Goal: Complete application form: Complete application form

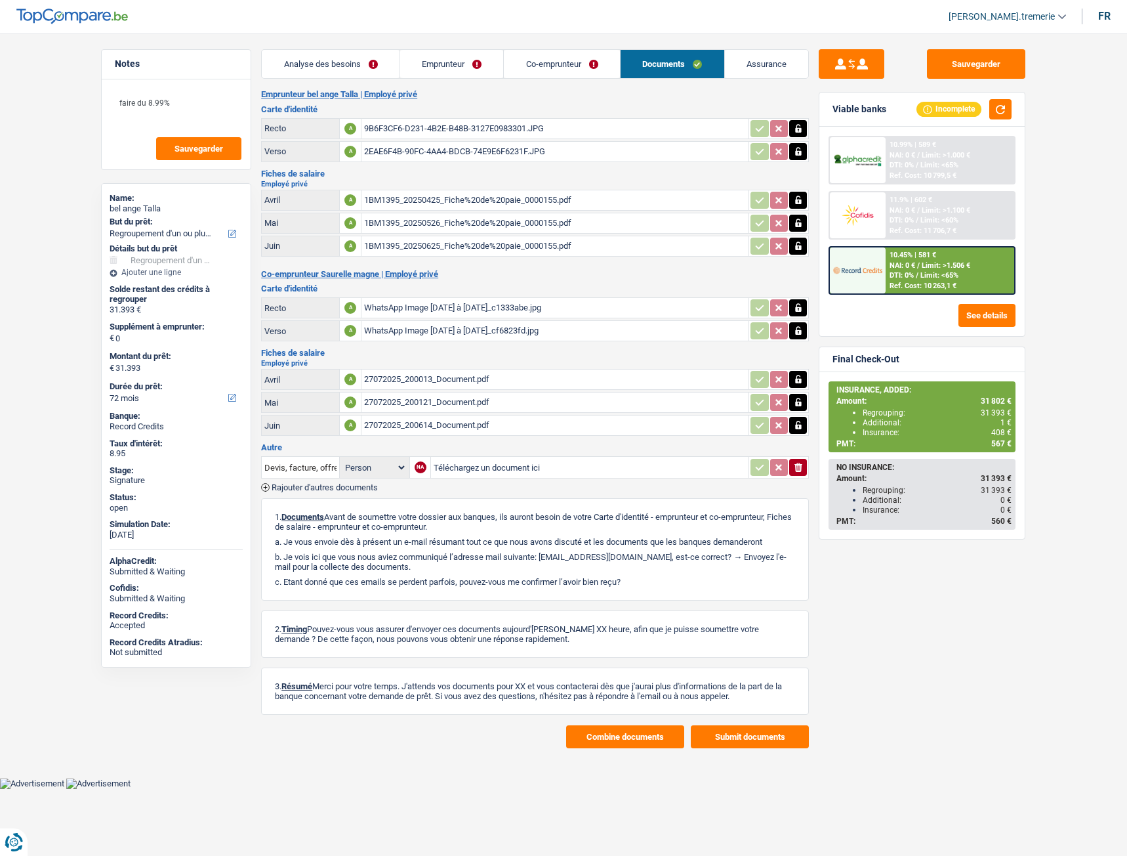
select select "refinancing"
select select "72"
click at [490, 462] on input "Téléchargez un document ici" at bounding box center [590, 467] width 312 height 20
type input "C:\fakepath\WhatsApp Image [DATE] à 12.45.01_9fe1bc66.jpg"
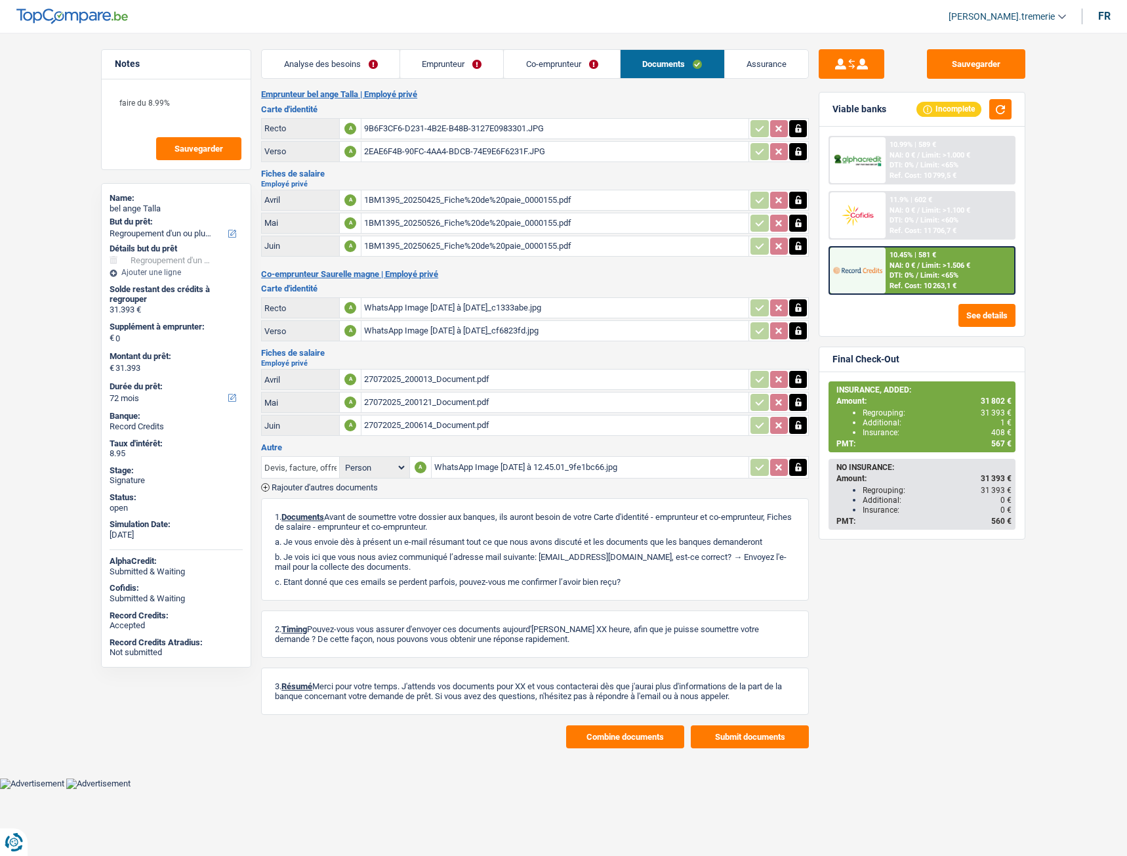
click at [308, 463] on input "Devis, facture, offre, bon de commande" at bounding box center [300, 467] width 72 height 21
click at [320, 509] on li "Carte bancaire" at bounding box center [378, 509] width 221 height 16
type input "Carte bancaire"
click at [328, 484] on span "Rajouter d'autres documents" at bounding box center [325, 487] width 106 height 9
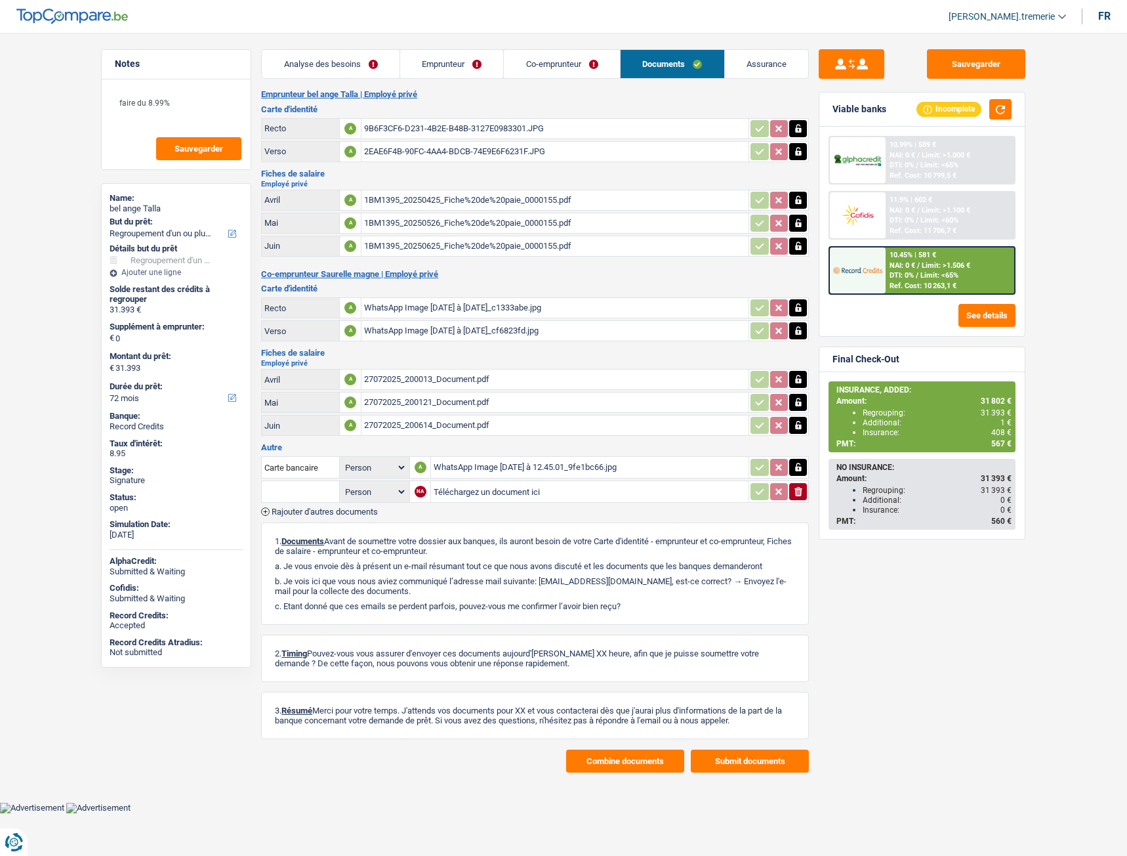
click at [310, 490] on input "text" at bounding box center [300, 491] width 72 height 21
type input "b"
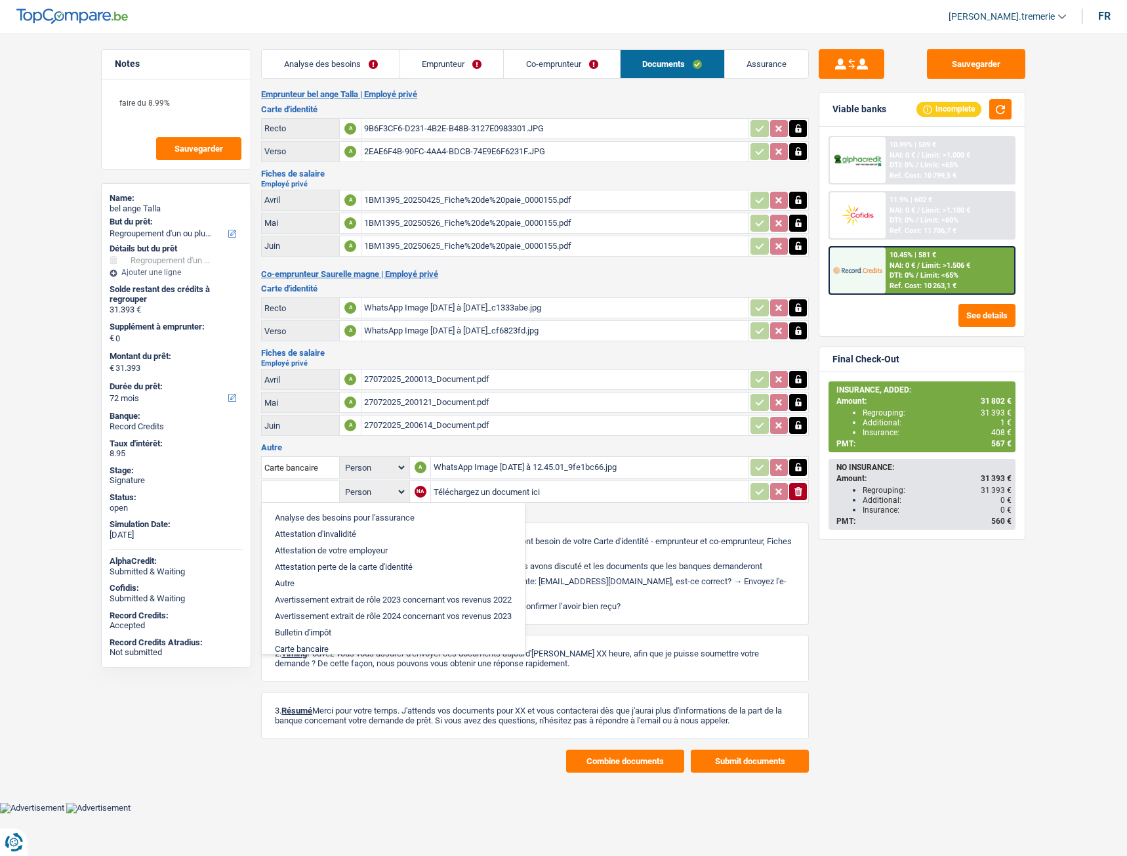
click at [493, 493] on input "Téléchargez un document ici" at bounding box center [590, 492] width 312 height 20
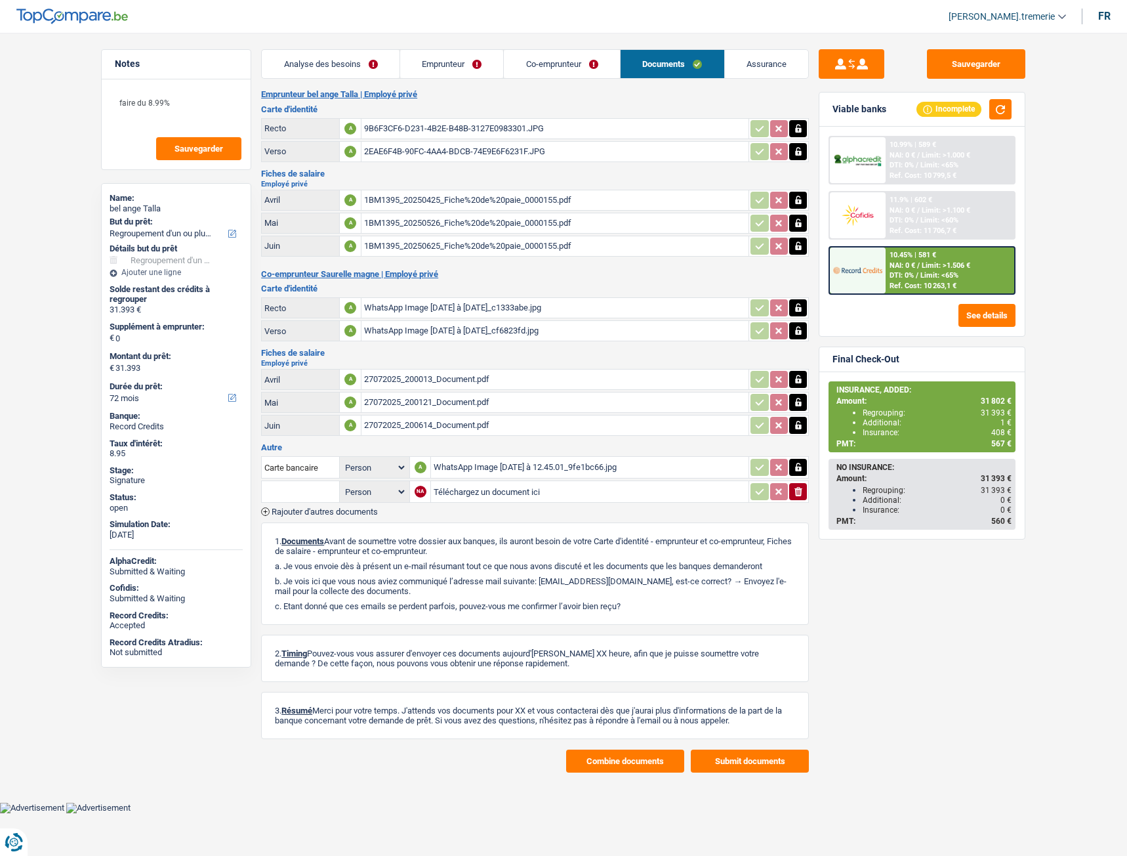
type input "C:\fakepath\AC-CCM-6304451617379042.pdf"
click at [343, 515] on span "Rajouter d'autres documents" at bounding box center [325, 511] width 106 height 9
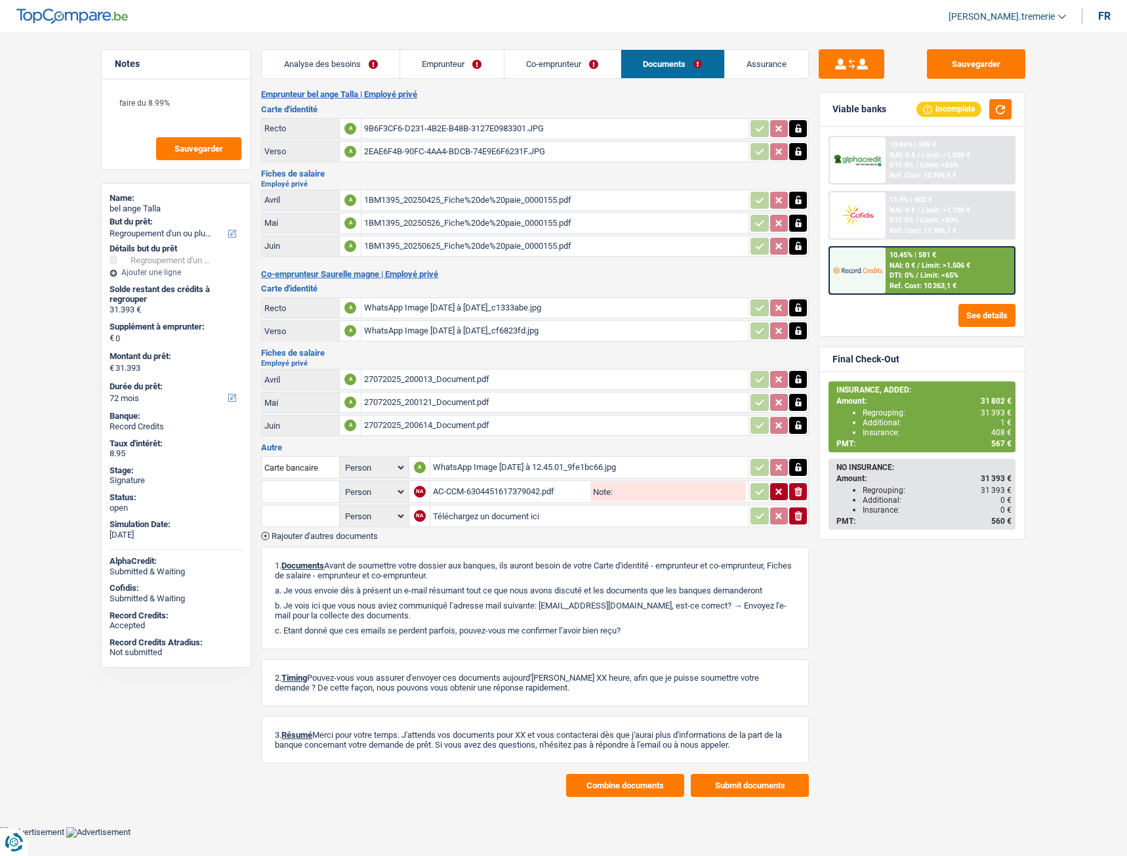
click at [439, 513] on input "Téléchargez un document ici" at bounding box center [589, 516] width 313 height 20
type input "C:\fakepath\AC-CCM-714103217572450.pdf"
click at [358, 535] on span "Rajouter d'autres documents" at bounding box center [325, 536] width 106 height 9
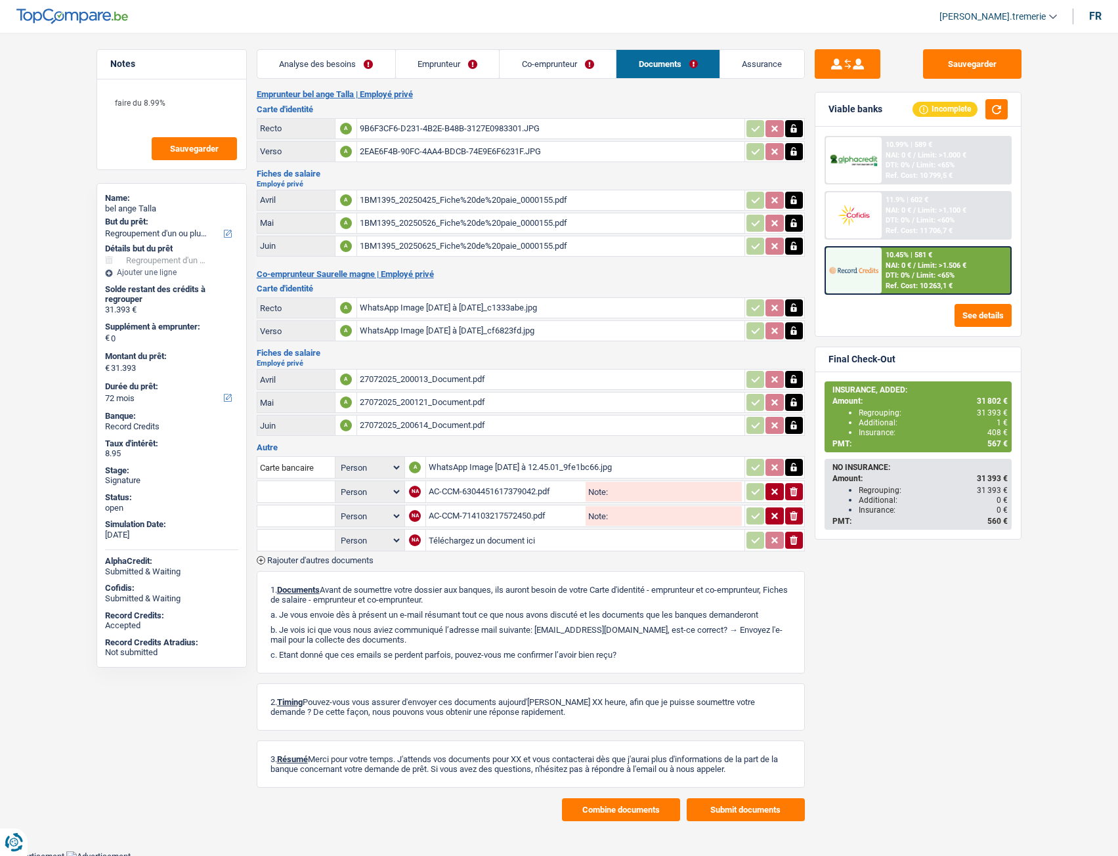
click at [453, 544] on input "Téléchargez un document ici" at bounding box center [585, 540] width 313 height 20
type input "C:\fakepath\AC-CCM-7141155017572673.pdf"
click at [285, 484] on input "text" at bounding box center [296, 491] width 72 height 21
click at [309, 515] on li "Décompte de remboursement anticipé" at bounding box center [352, 517] width 176 height 16
type input "Décompte de remboursement anticipé"
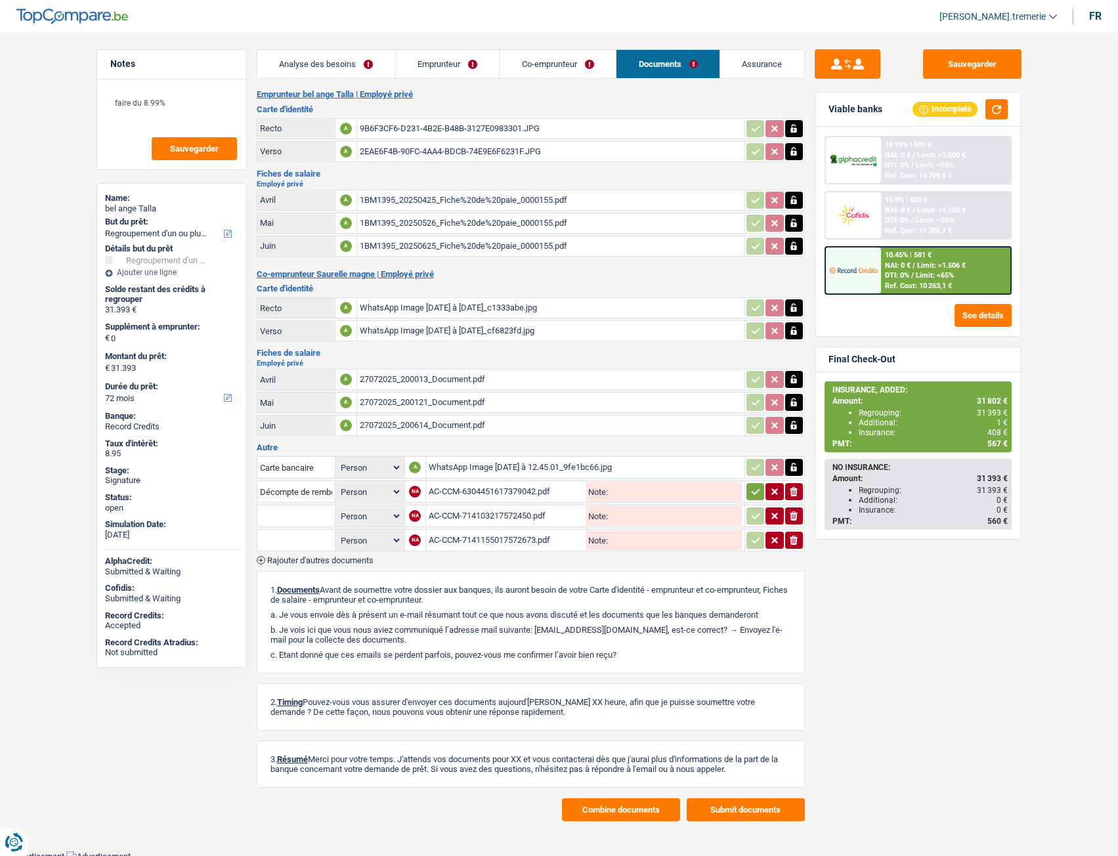
click at [294, 518] on input "text" at bounding box center [296, 515] width 72 height 21
click at [306, 542] on li "Décompte de remboursement anticipé" at bounding box center [352, 542] width 176 height 16
type input "Décompte de remboursement anticipé"
click at [304, 541] on input "text" at bounding box center [296, 540] width 72 height 21
click at [312, 567] on li "Décompte de remboursement anticipé" at bounding box center [352, 566] width 176 height 16
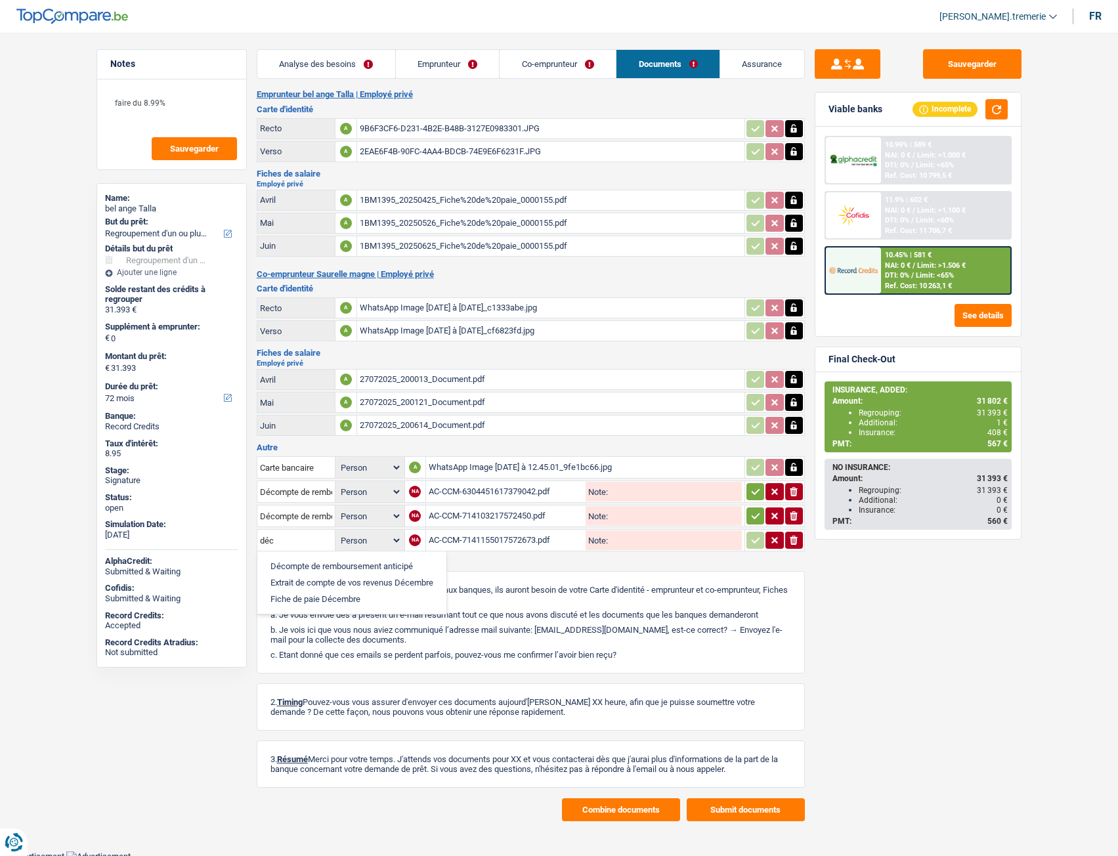
type input "Décompte de remboursement anticipé"
click at [753, 497] on icon "button" at bounding box center [755, 491] width 11 height 13
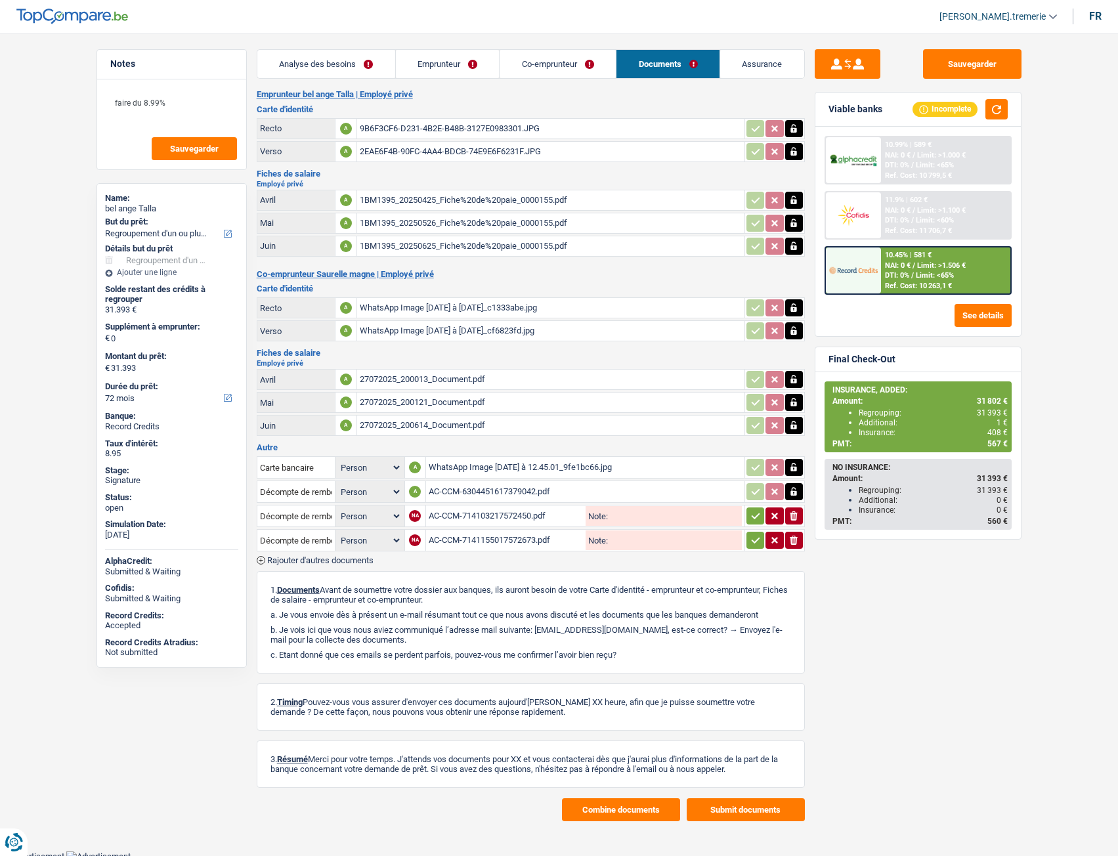
click at [754, 508] on button "button" at bounding box center [755, 515] width 18 height 17
click at [753, 535] on icon "button" at bounding box center [755, 540] width 11 height 13
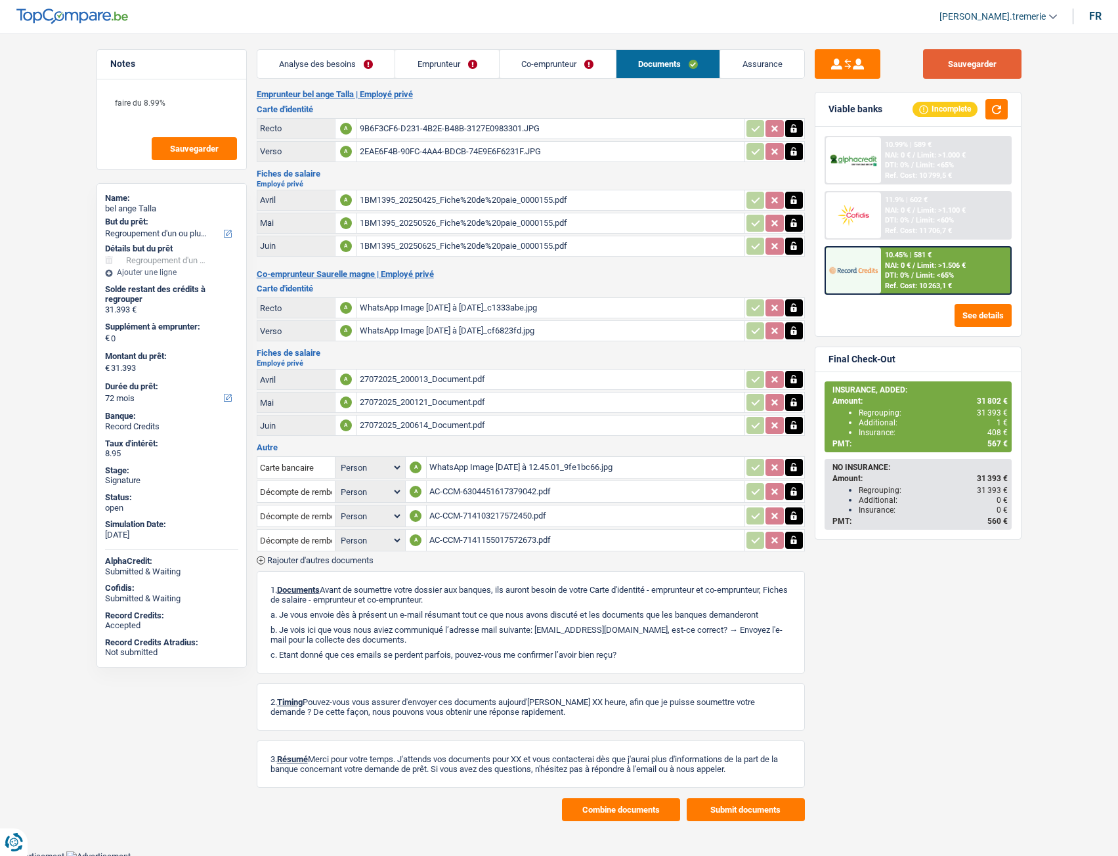
click at [969, 64] on button "Sauvegarder" at bounding box center [972, 64] width 98 height 30
click at [459, 469] on div "WhatsApp Image [DATE] à 12.45.01_9fe1bc66.jpg" at bounding box center [585, 467] width 312 height 20
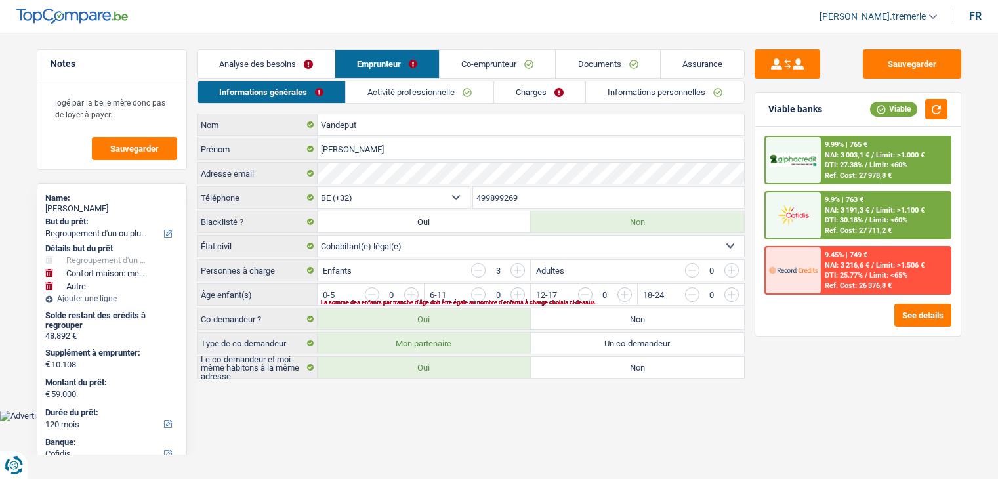
select select "refinancing"
select select "household"
select select "other"
select select "120"
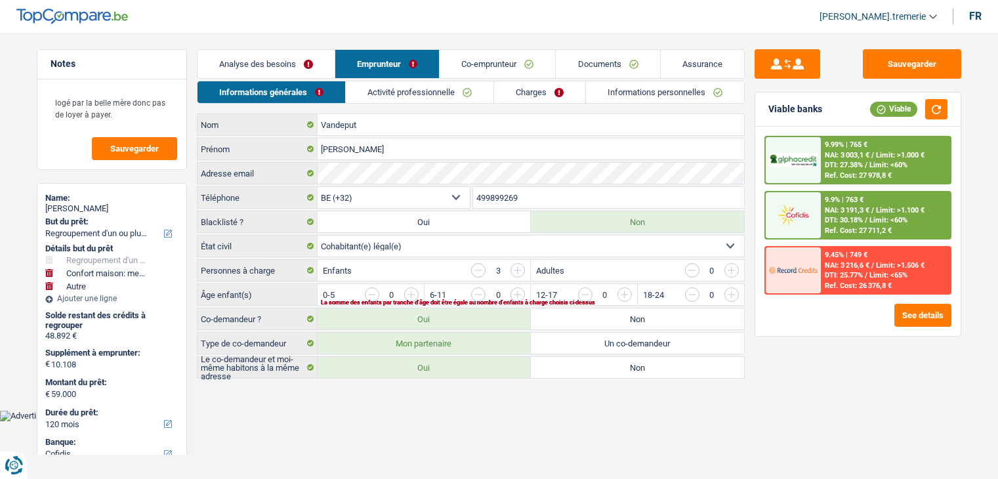
select select "cofidis"
select select "32"
select select "cohabitation"
select select "liveWithParents"
select select "BE"
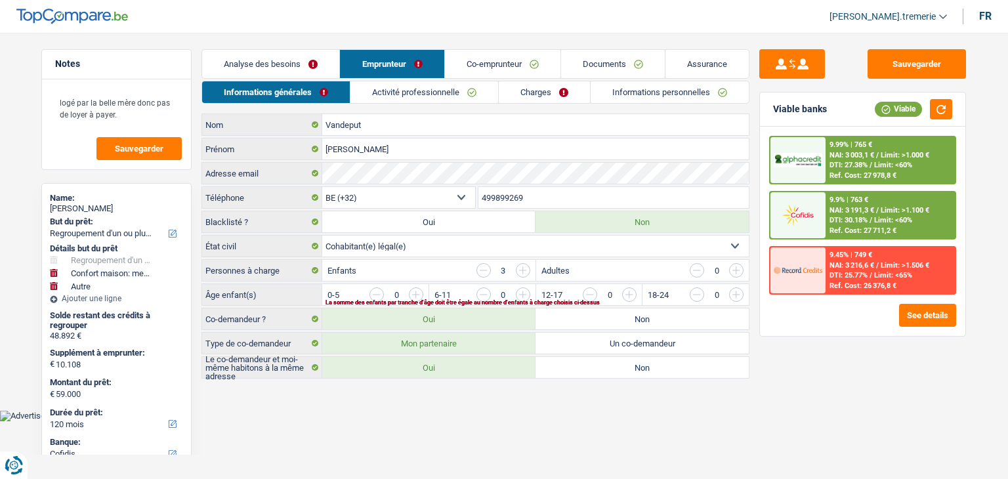
click at [562, 85] on link "Charges" at bounding box center [544, 92] width 91 height 22
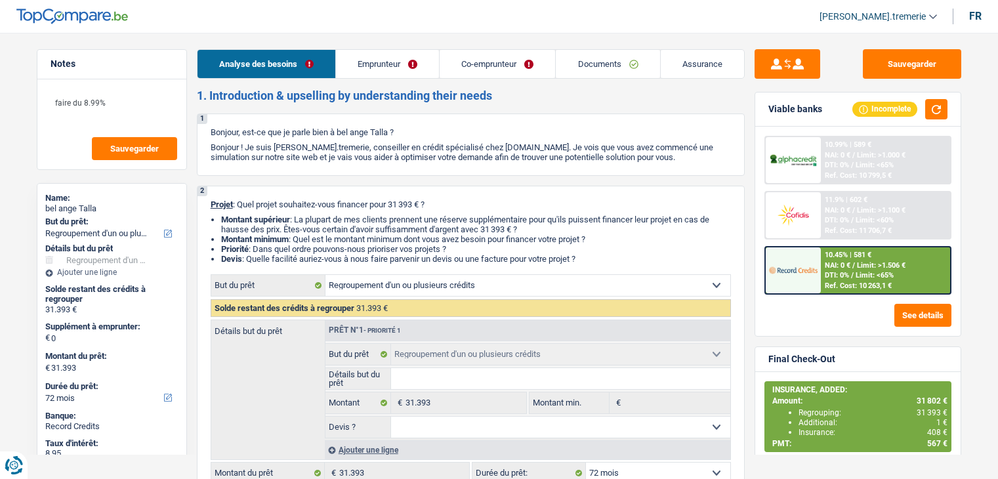
select select "refinancing"
select select "72"
select select "refinancing"
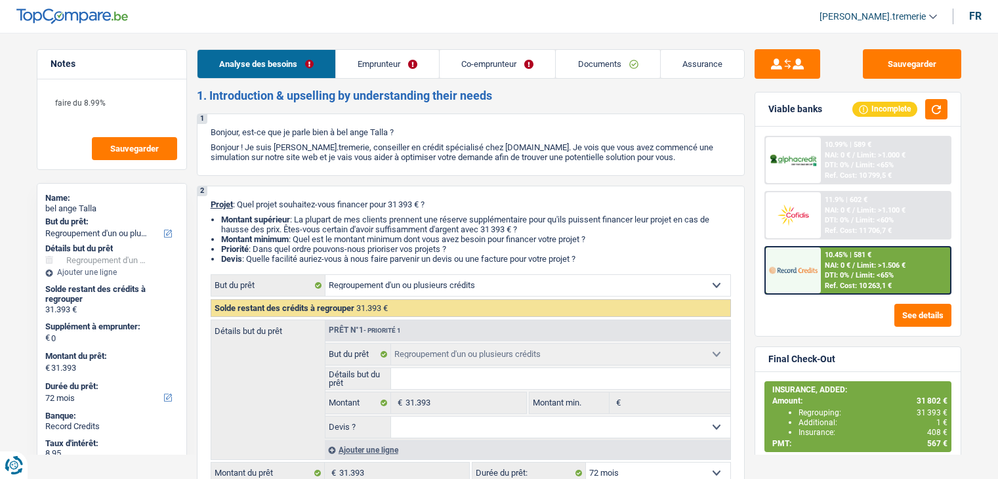
select select "72"
select select "privateEmployee"
select select "netSalary"
select select "mealVouchers"
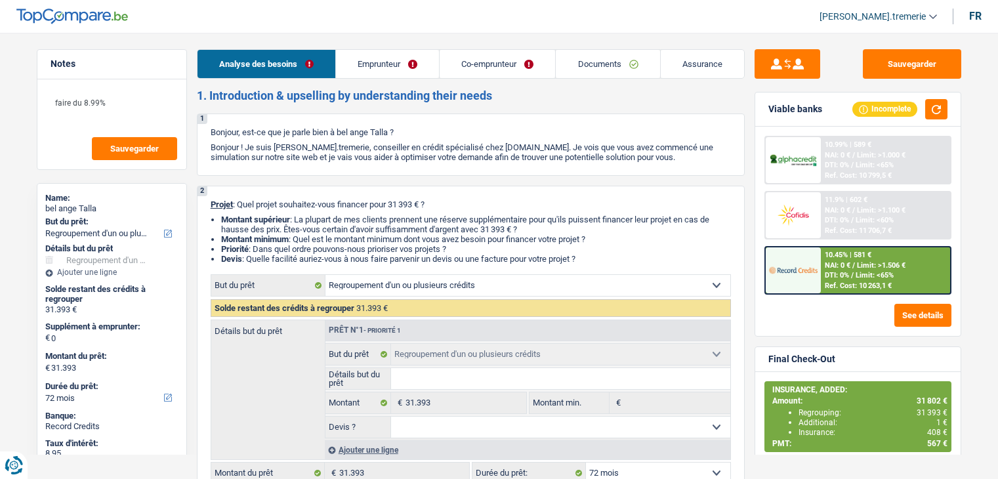
select select "netSalary"
select select "mealVouchers"
select select "ownerWithMortgage"
select select "mortgage"
select select "360"
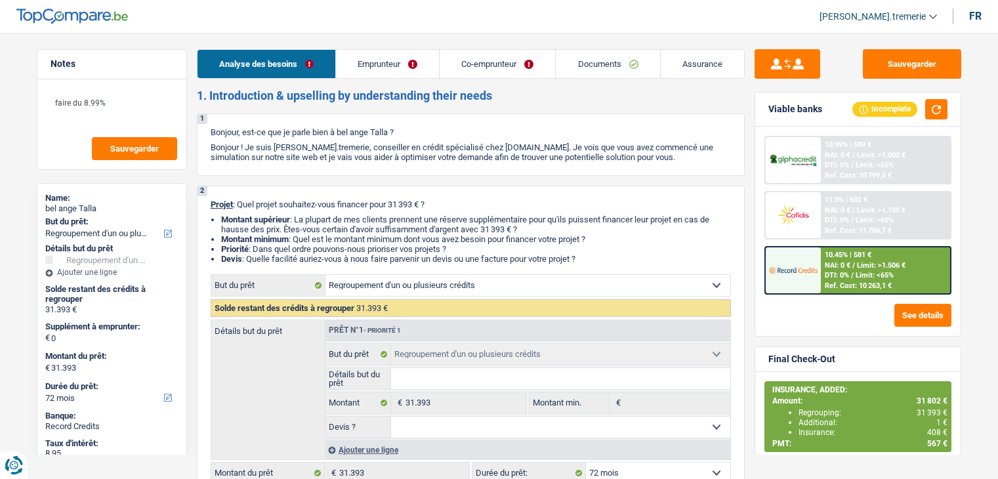
select select "personalLoan"
select select "homeFurnishingOrRelocation"
select select "48"
select select "personalLoan"
select select "other"
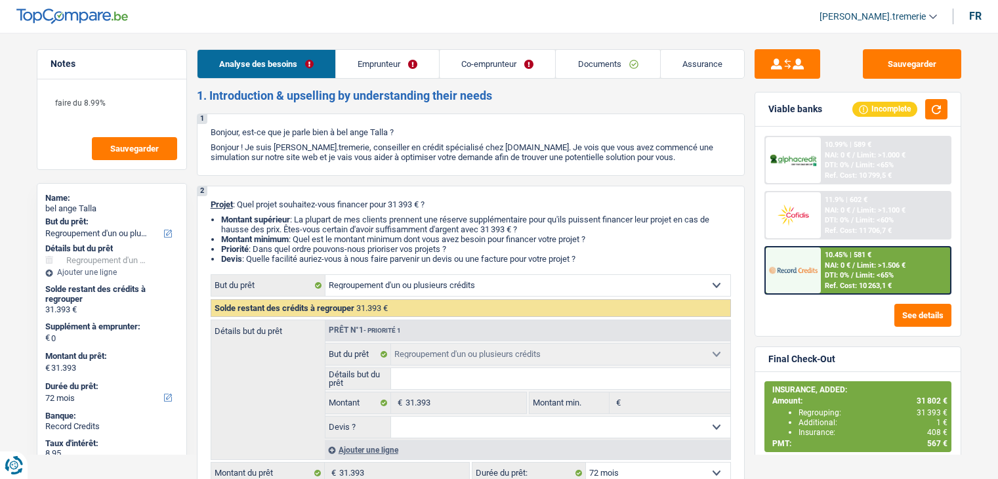
select select "84"
select select "personalLoan"
select select "other"
select select "84"
select select "cardOrCredit"
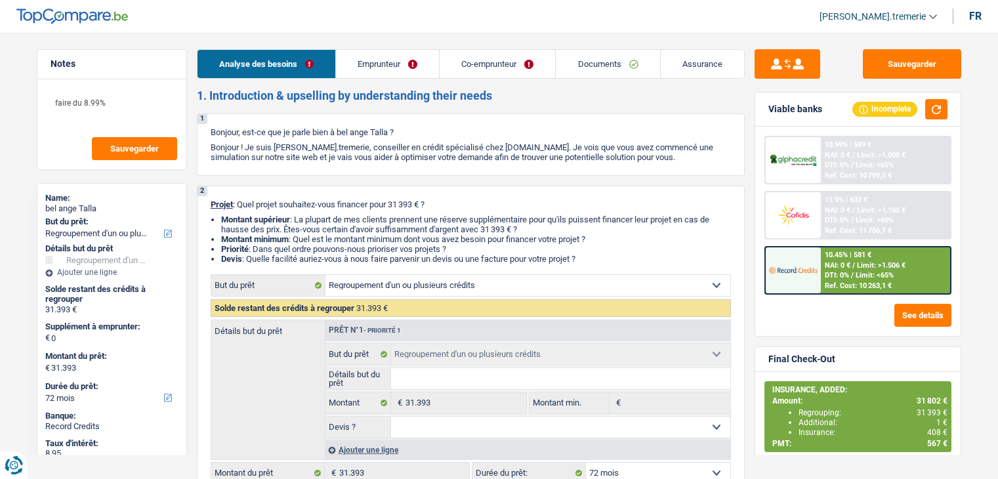
select select "refinancing"
select select "72"
click at [601, 65] on link "Documents" at bounding box center [608, 64] width 104 height 28
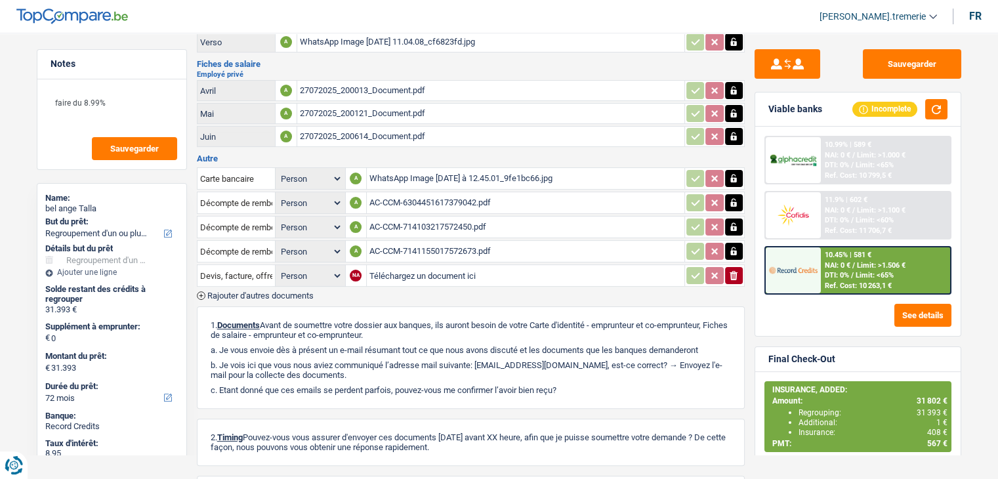
scroll to position [394, 0]
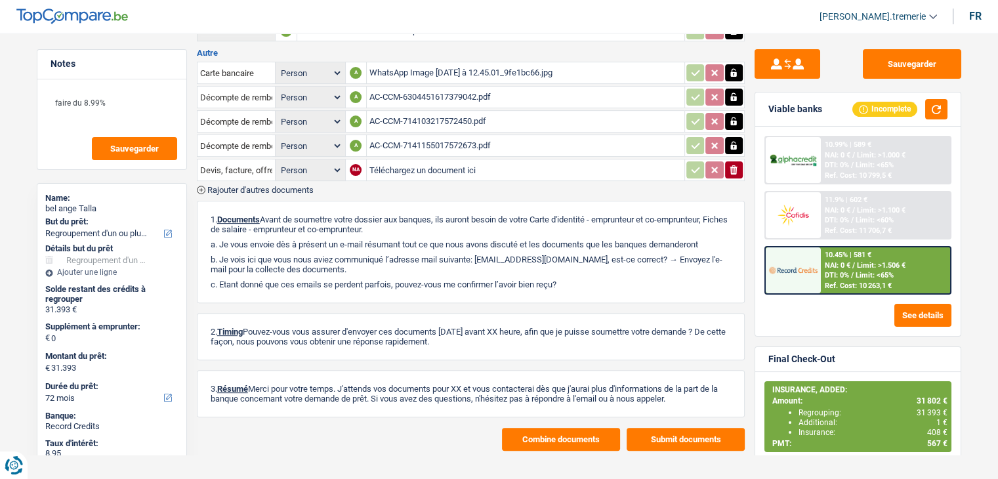
click at [411, 160] on input "Téléchargez un document ici" at bounding box center [525, 170] width 312 height 20
type input "C:\fakepath\TALLA COFIDIS.png"
click at [255, 167] on input "Devis, facture, offre, bon de commande" at bounding box center [236, 169] width 72 height 21
click at [271, 188] on li "Décompte de remboursement anticipé" at bounding box center [282, 196] width 156 height 16
type input "Décompte de remboursement anticipé"
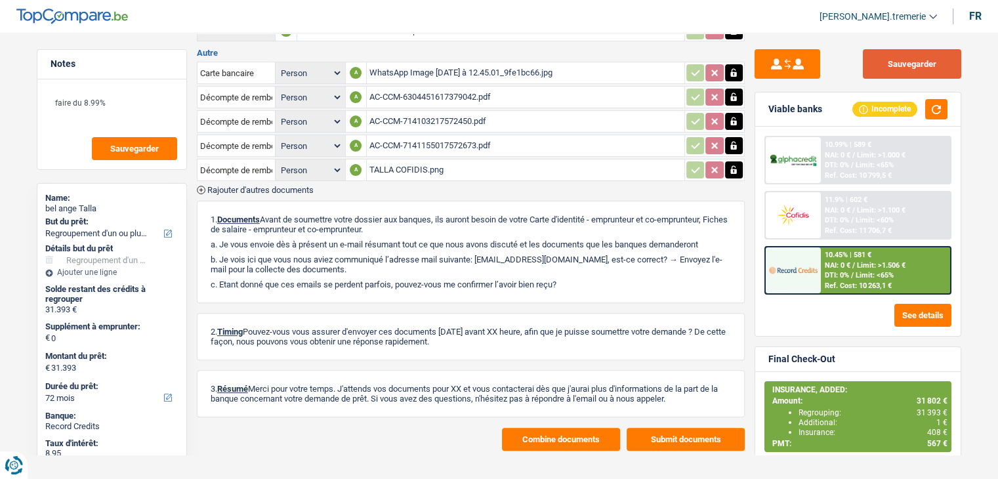
click at [906, 58] on button "Sauvegarder" at bounding box center [912, 64] width 98 height 30
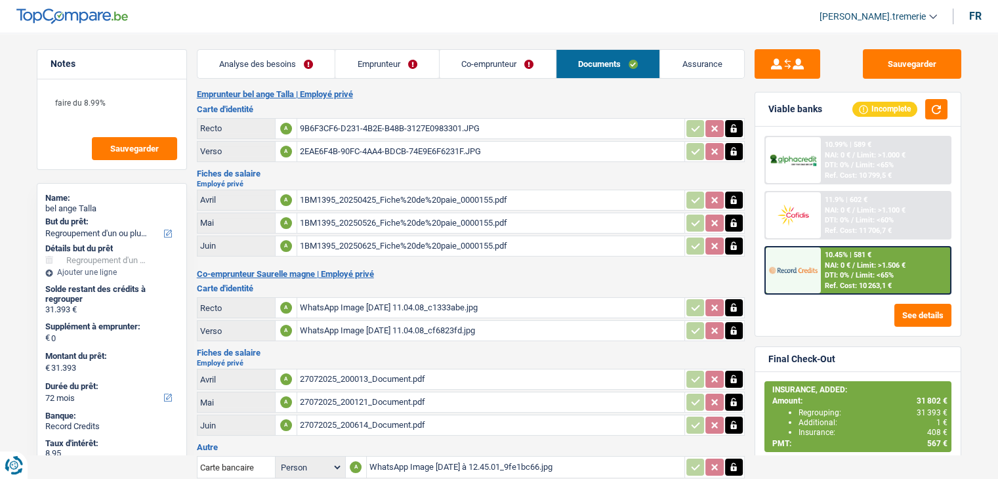
click at [698, 58] on link "Assurance" at bounding box center [702, 64] width 84 height 28
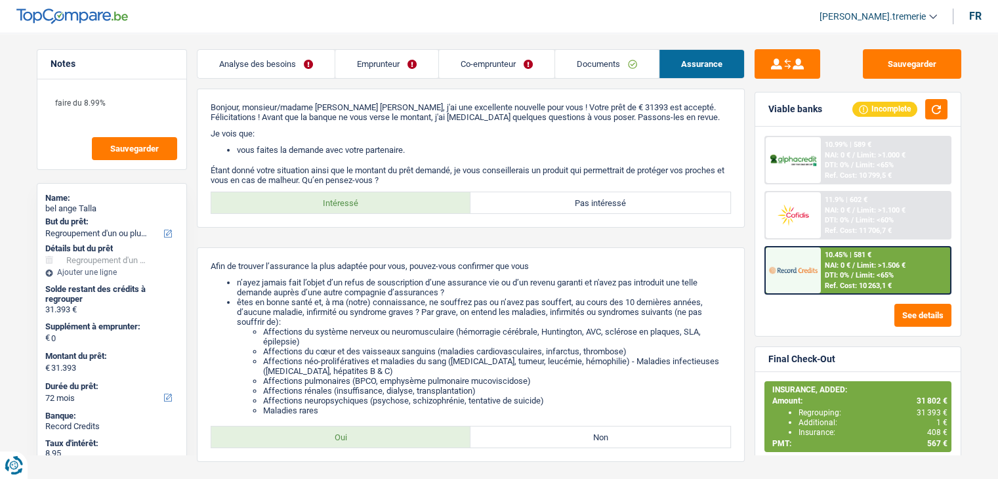
click at [600, 57] on link "Documents" at bounding box center [607, 64] width 104 height 28
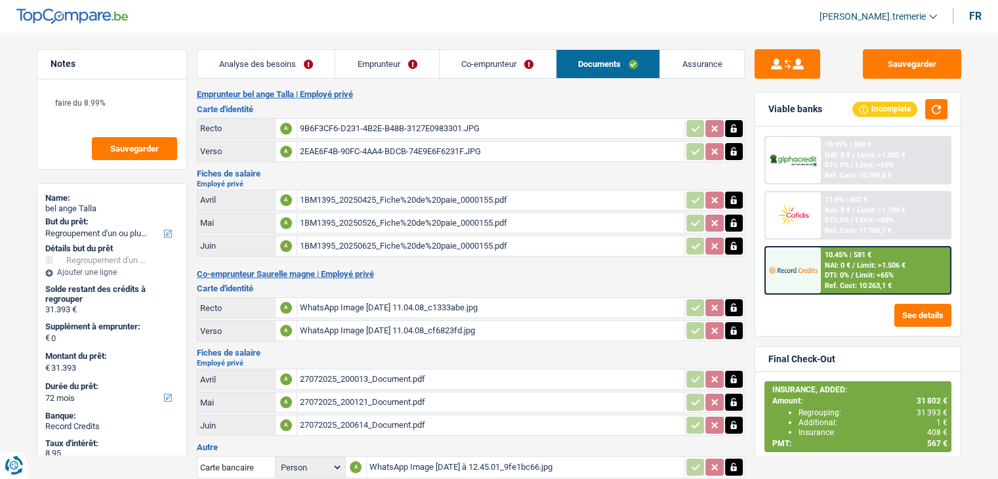
scroll to position [394, 0]
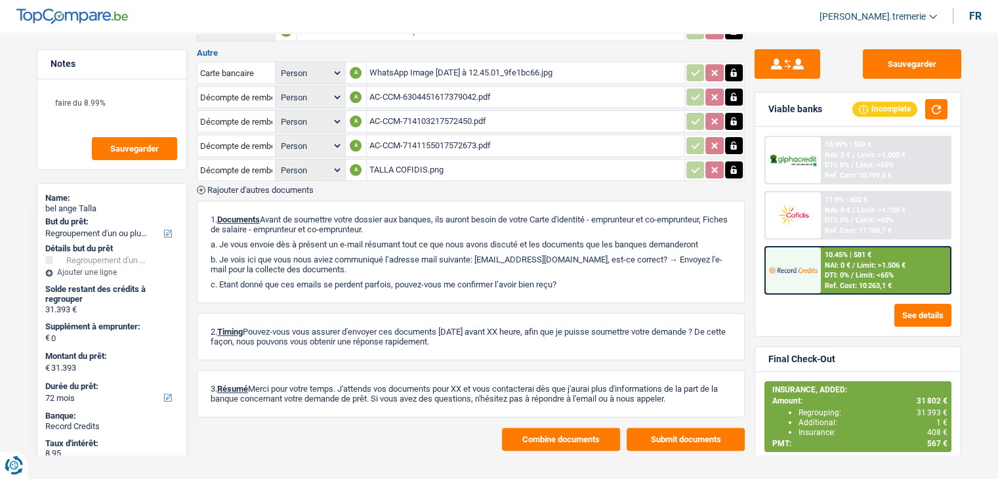
click at [276, 186] on span "Rajouter d'autres documents" at bounding box center [260, 190] width 106 height 9
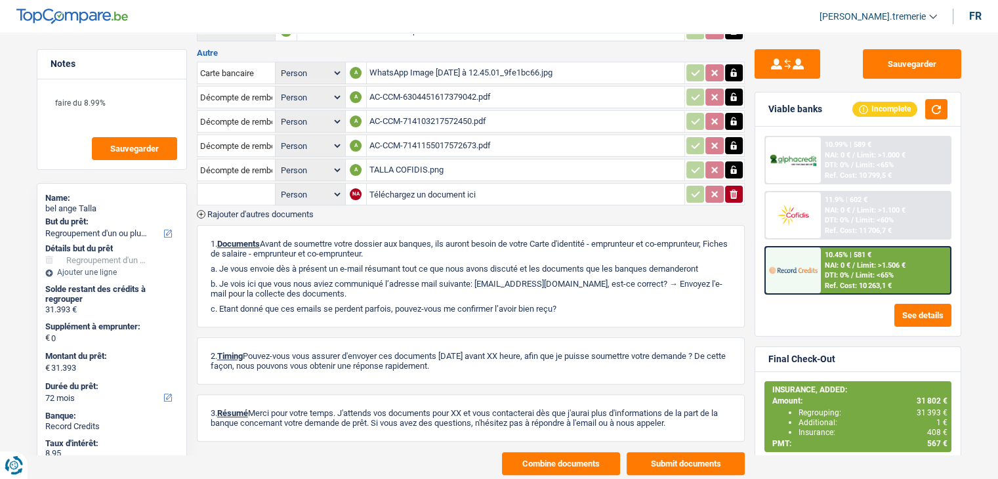
click at [251, 184] on input "text" at bounding box center [236, 194] width 72 height 21
click at [278, 212] on li "Certificat de composition de ménage" at bounding box center [278, 220] width 149 height 16
type input "Certificat de composition de ménage"
click at [413, 188] on input "Téléchargez un document ici" at bounding box center [525, 194] width 312 height 20
click at [433, 184] on input "Téléchargez un document ici" at bounding box center [525, 194] width 312 height 20
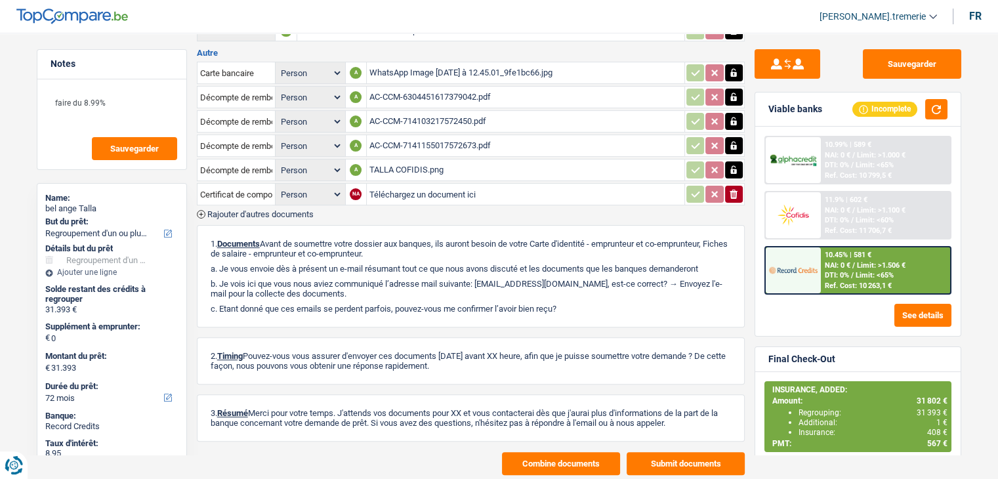
type input "C:\fakepath\Xerox Scan_12052025053516.pdf"
click at [901, 62] on button "Sauvegarder" at bounding box center [912, 64] width 98 height 30
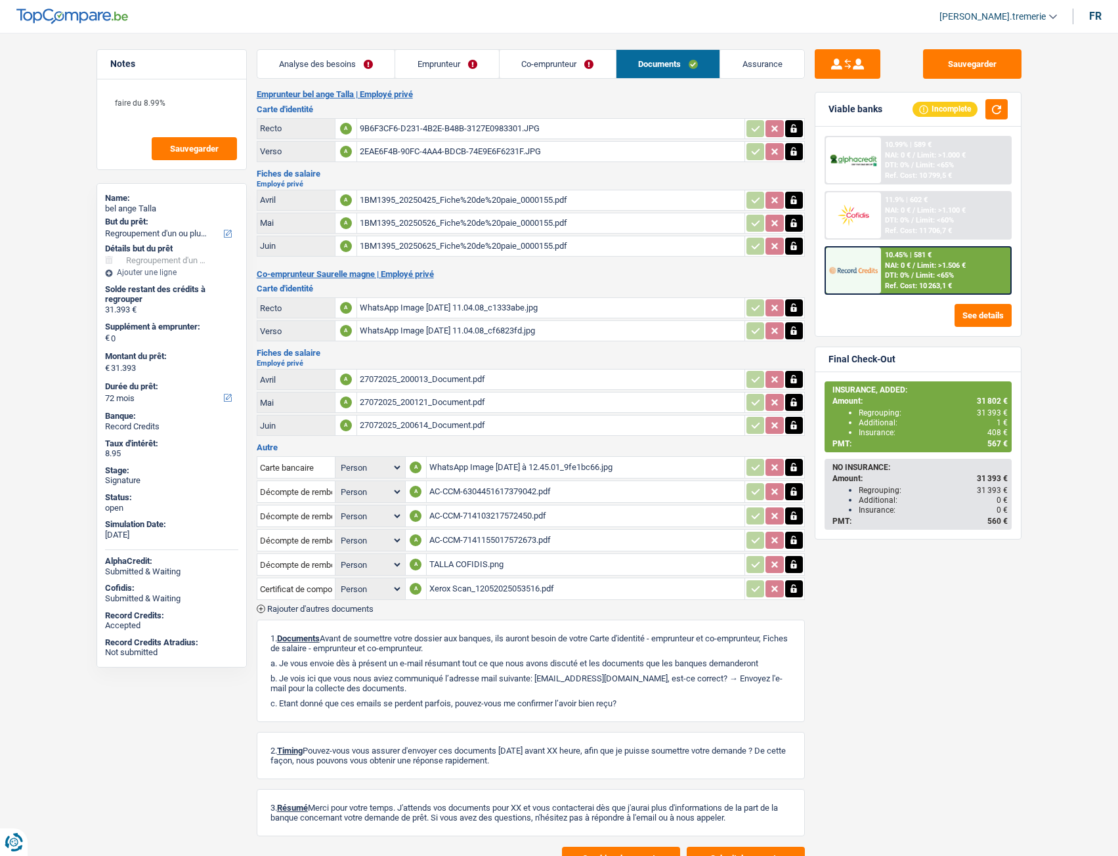
scroll to position [53, 0]
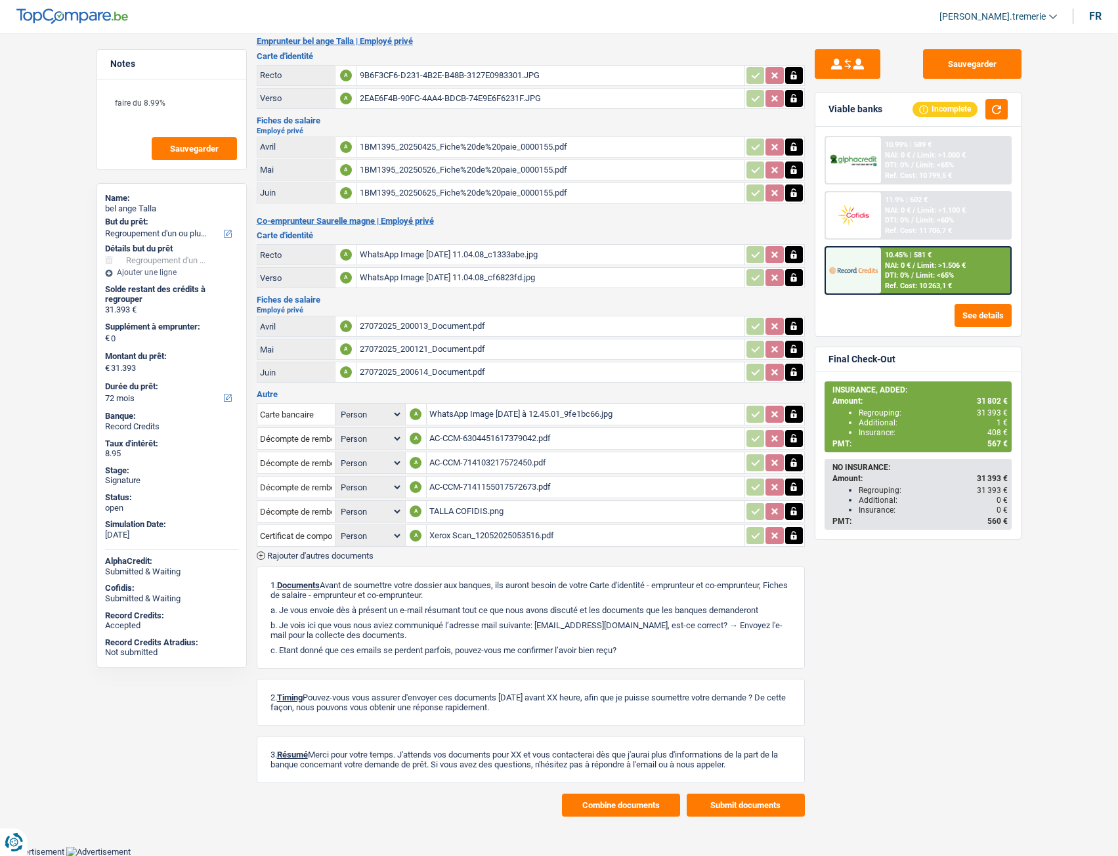
click at [615, 478] on button "Combine documents" at bounding box center [621, 804] width 118 height 23
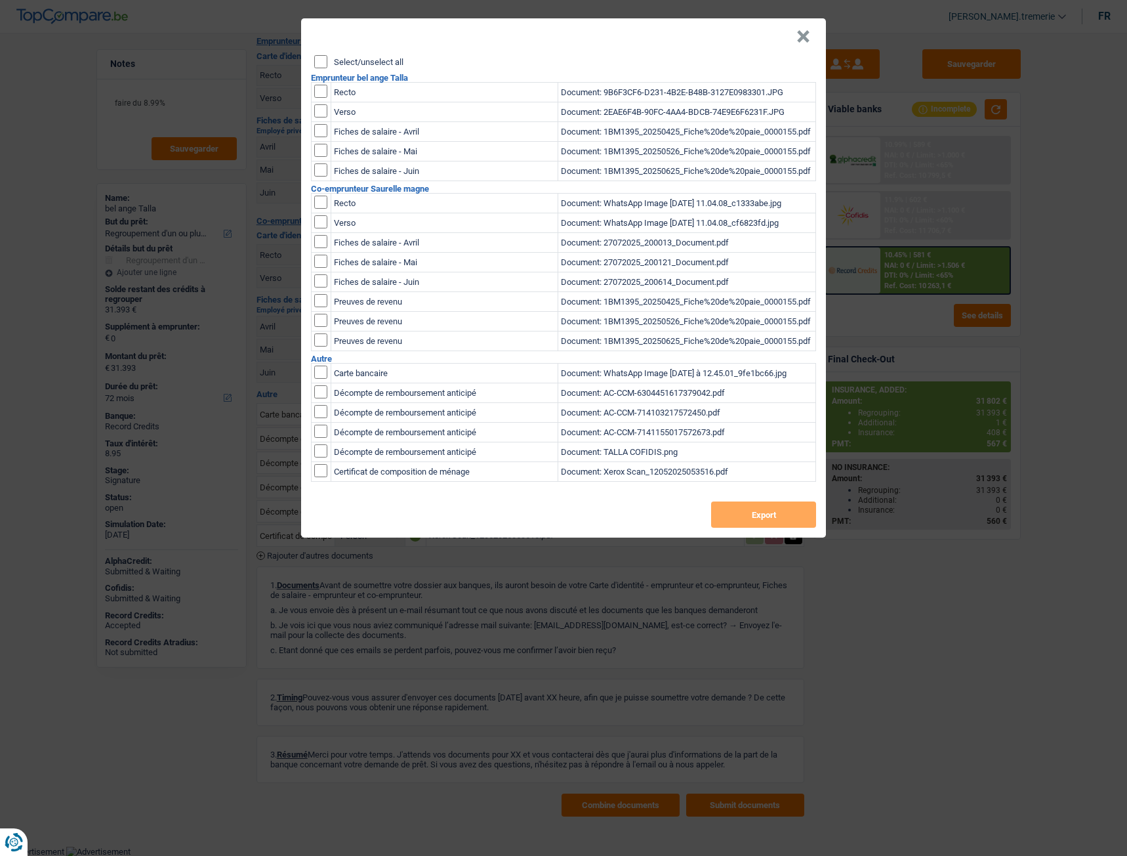
click at [323, 92] on input "checkbox" at bounding box center [320, 91] width 13 height 13
checkbox input "true"
click at [319, 98] on input "checkbox" at bounding box center [320, 91] width 13 height 13
checkbox input "true"
click at [319, 134] on input "checkbox" at bounding box center [320, 130] width 13 height 13
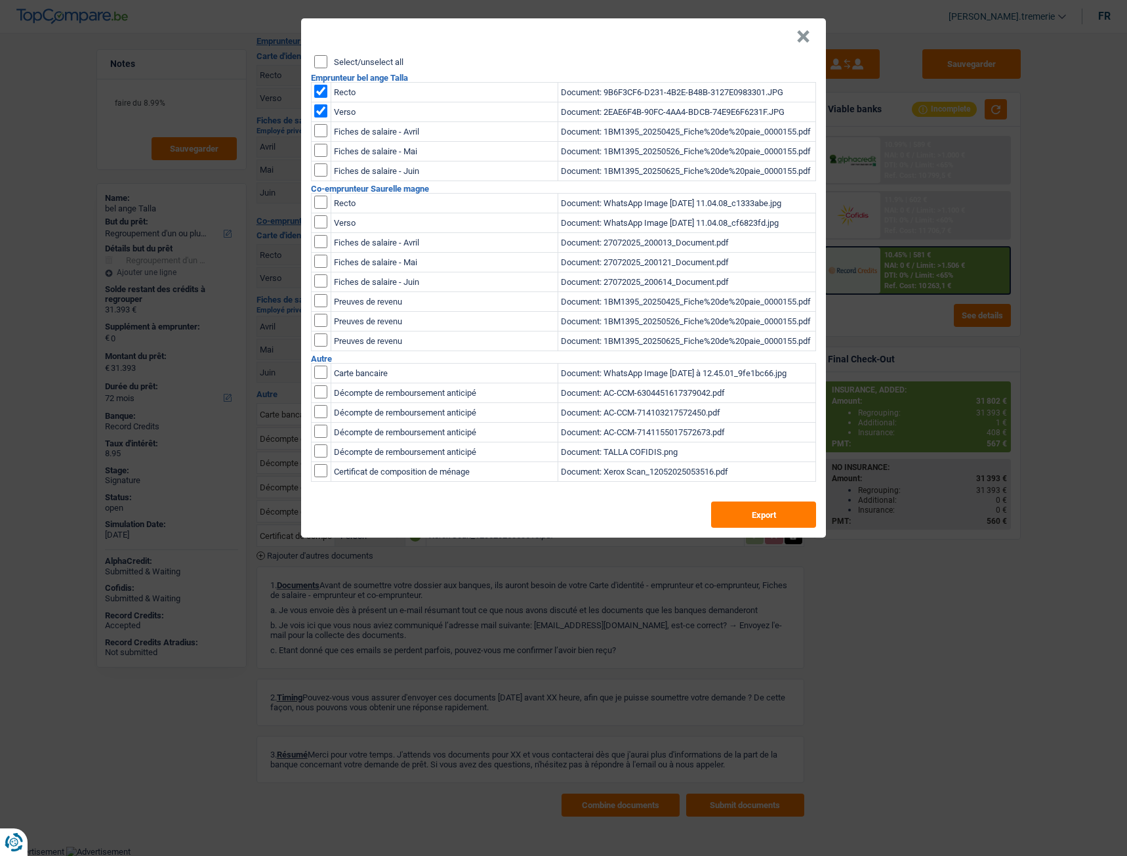
checkbox input "true"
click at [324, 137] on input "checkbox" at bounding box center [320, 130] width 13 height 13
checkbox input "true"
click at [324, 137] on input "checkbox" at bounding box center [320, 130] width 13 height 13
checkbox input "true"
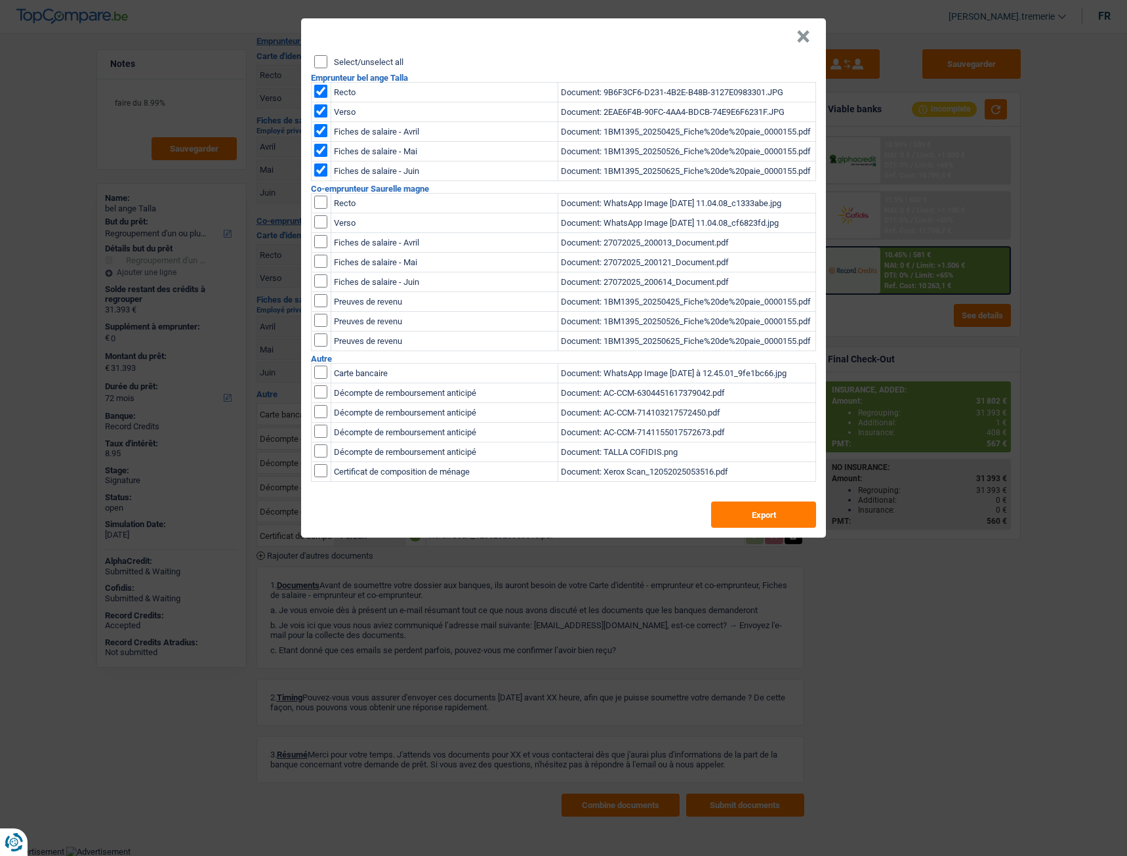
click at [322, 203] on input "checkbox" at bounding box center [320, 202] width 13 height 13
checkbox input "true"
click at [322, 209] on input "checkbox" at bounding box center [320, 202] width 13 height 13
checkbox input "true"
click at [322, 242] on input "checkbox" at bounding box center [320, 241] width 13 height 13
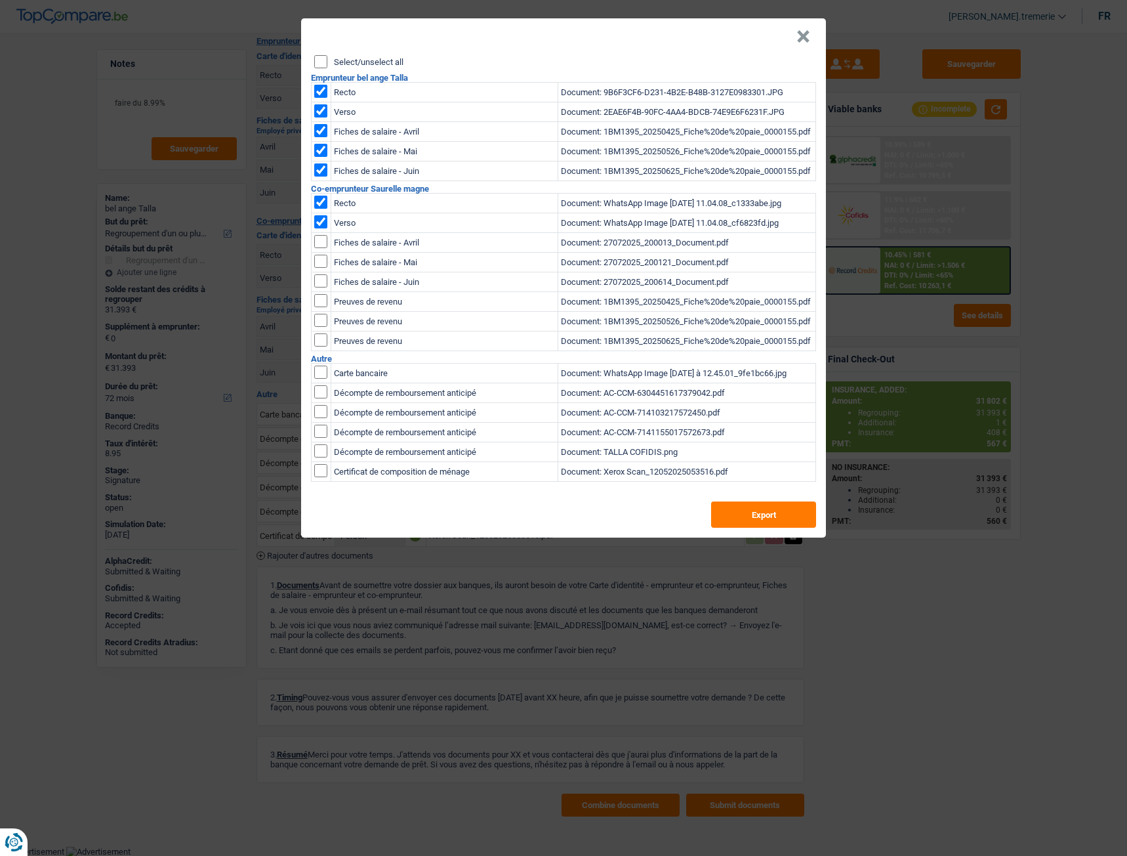
checkbox input "true"
click at [322, 248] on input "checkbox" at bounding box center [320, 241] width 13 height 13
checkbox input "true"
click at [322, 248] on input "checkbox" at bounding box center [320, 241] width 13 height 13
checkbox input "true"
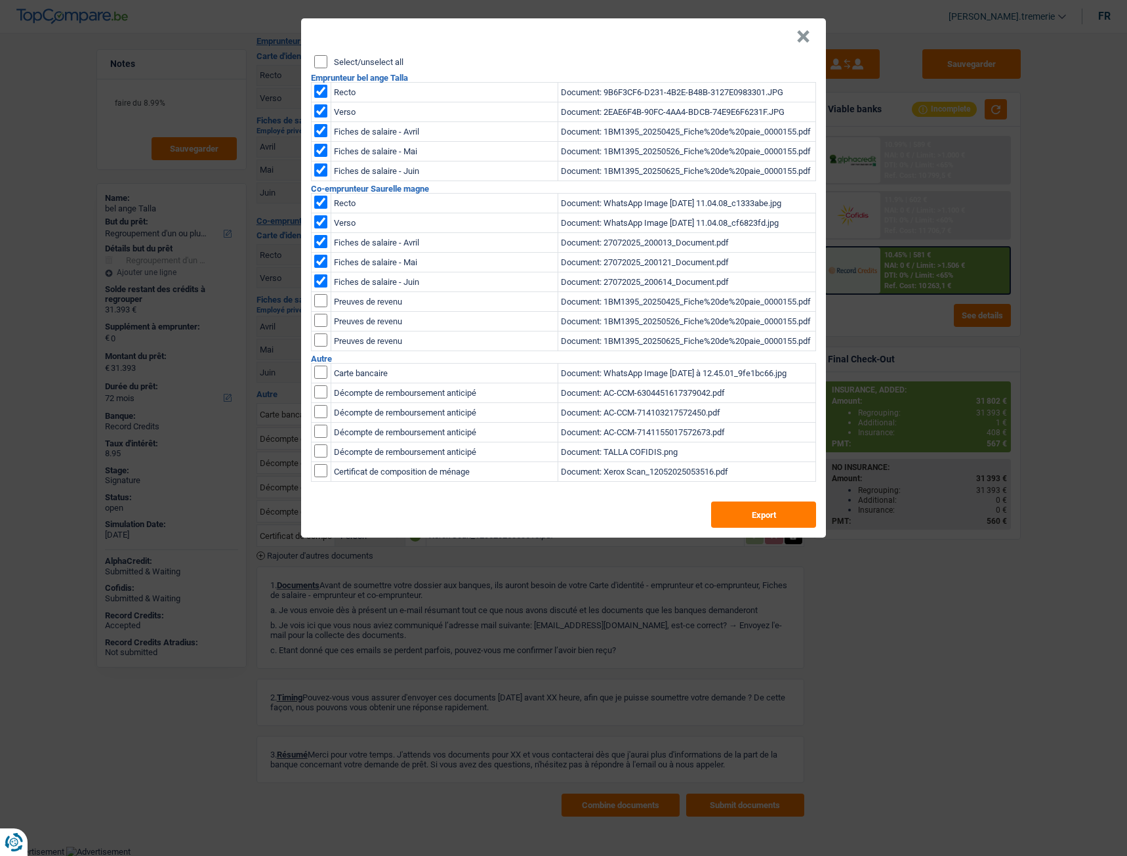
click at [322, 297] on input "checkbox" at bounding box center [320, 300] width 13 height 13
checkbox input "true"
click at [322, 312] on td at bounding box center [322, 302] width 20 height 20
click at [322, 307] on input "checkbox" at bounding box center [320, 300] width 13 height 13
checkbox input "true"
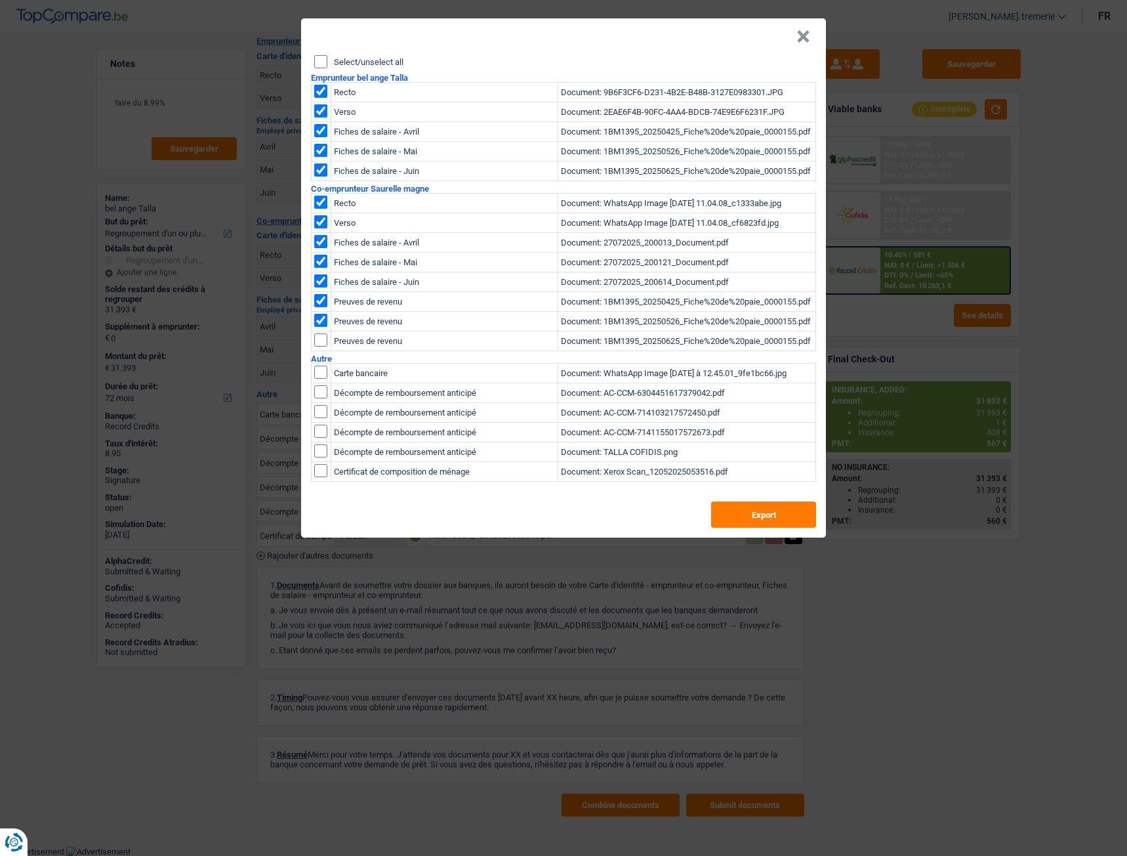
click at [322, 307] on input "checkbox" at bounding box center [320, 300] width 13 height 13
checkbox input "true"
click at [320, 369] on input "checkbox" at bounding box center [320, 372] width 13 height 13
checkbox input "true"
click at [320, 379] on input "checkbox" at bounding box center [320, 372] width 13 height 13
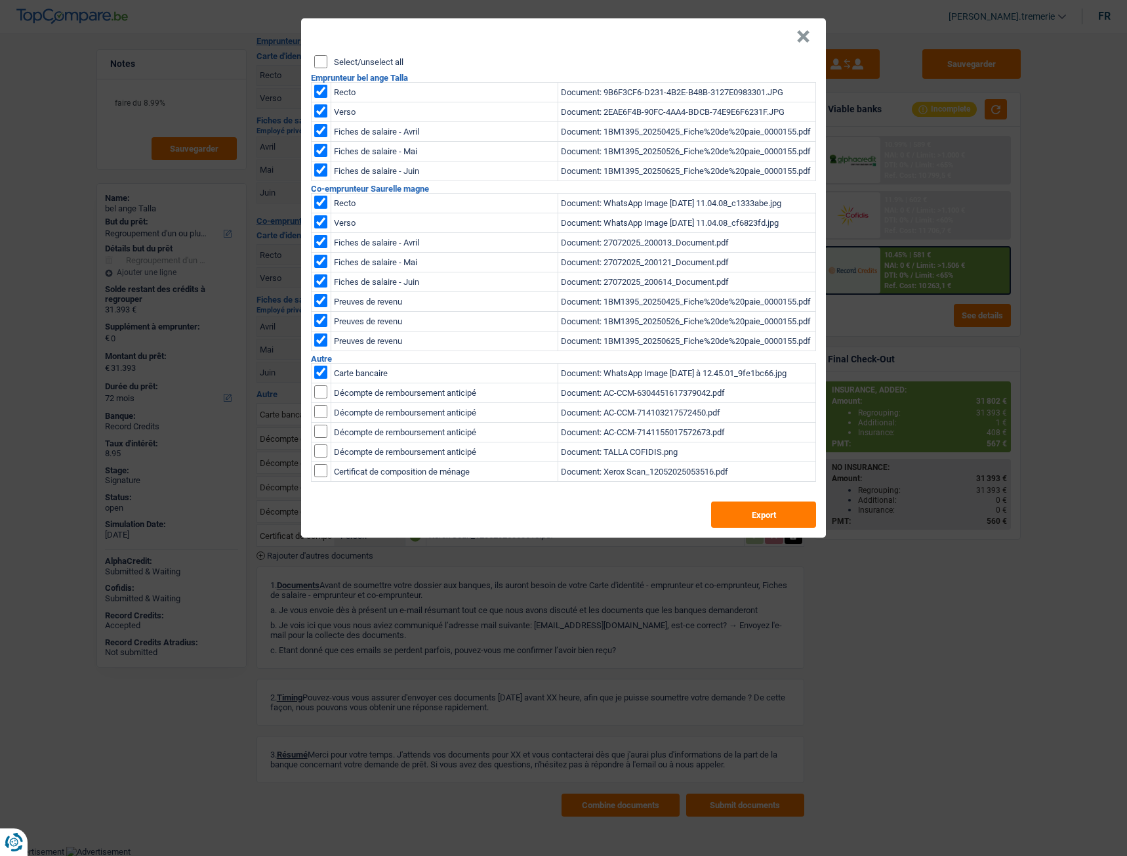
checkbox input "true"
click at [322, 379] on input "checkbox" at bounding box center [320, 372] width 13 height 13
checkbox input "true"
click at [322, 379] on input "checkbox" at bounding box center [320, 372] width 13 height 13
checkbox input "true"
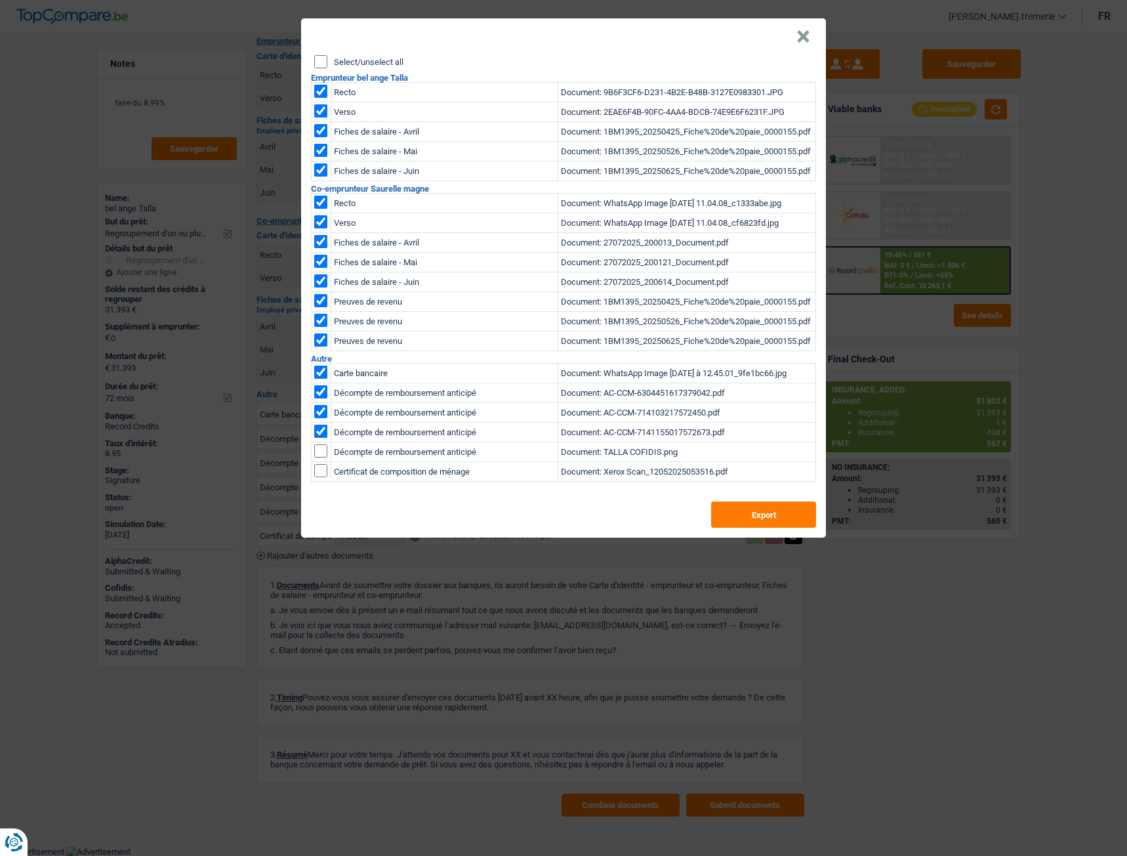
click at [325, 379] on input "checkbox" at bounding box center [320, 372] width 13 height 13
checkbox input "true"
click at [324, 379] on input "checkbox" at bounding box center [320, 372] width 13 height 13
checkbox input "true"
click at [763, 478] on button "Export" at bounding box center [763, 514] width 105 height 26
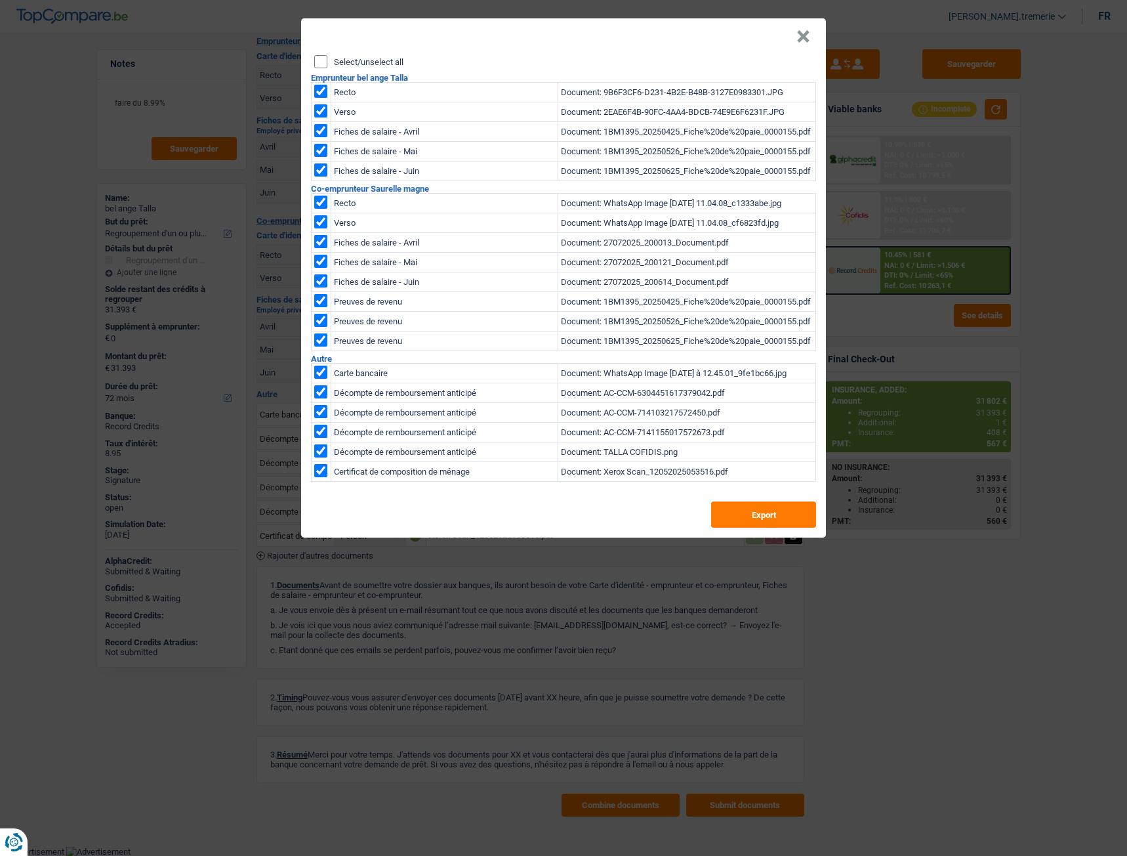
click at [326, 64] on input "Select/unselect all" at bounding box center [320, 61] width 13 height 13
checkbox input "true"
checkbox input "false"
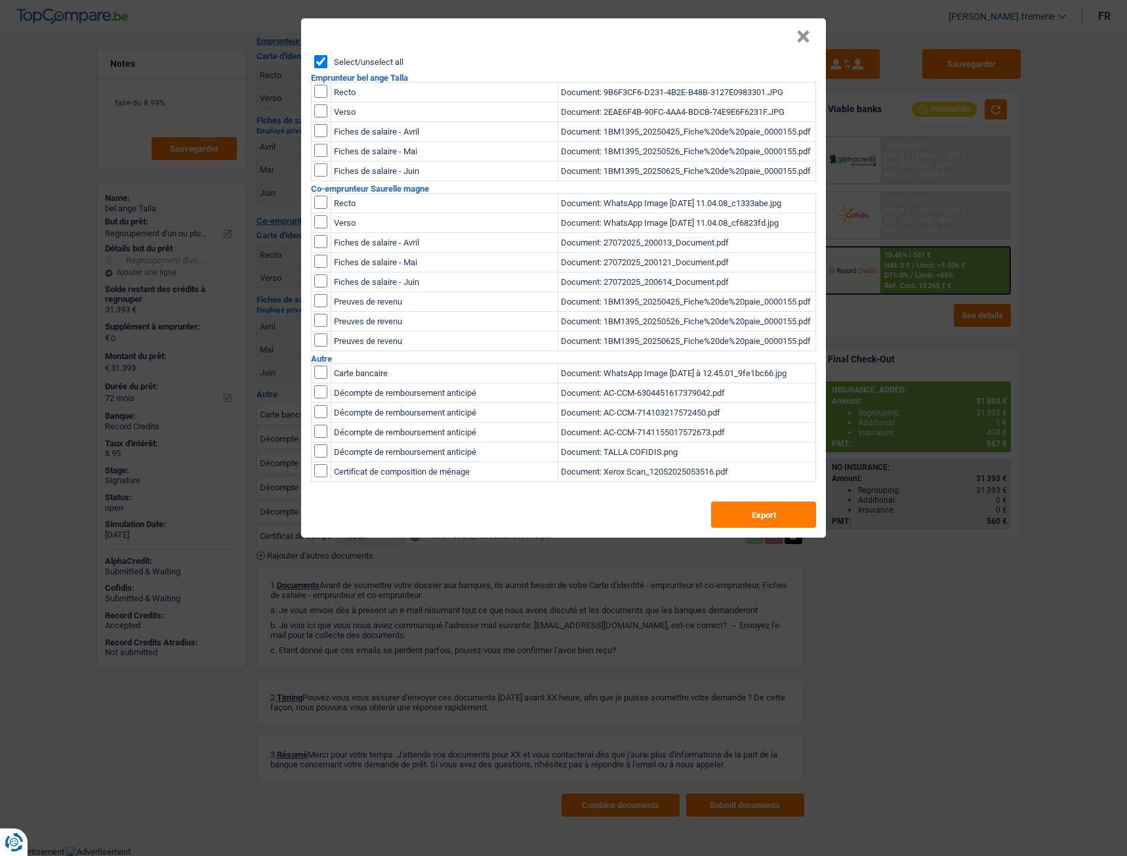
checkbox input "false"
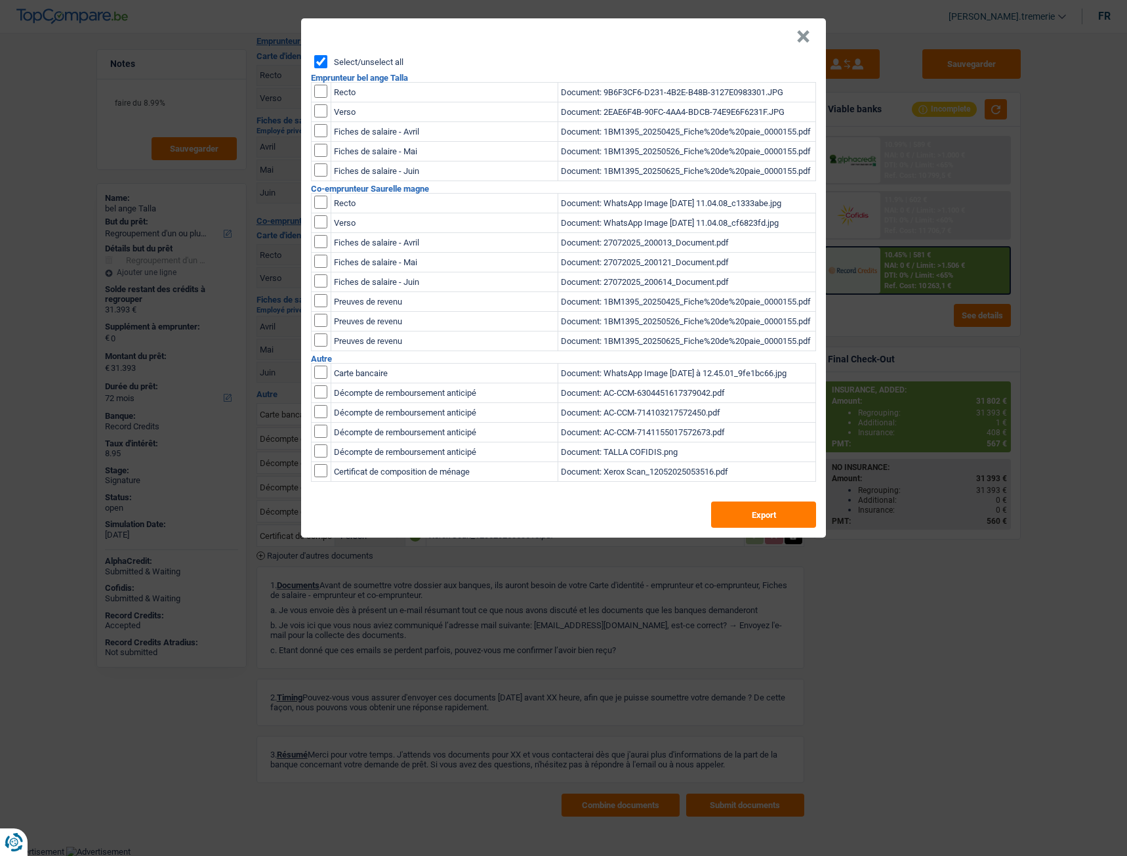
checkbox input "false"
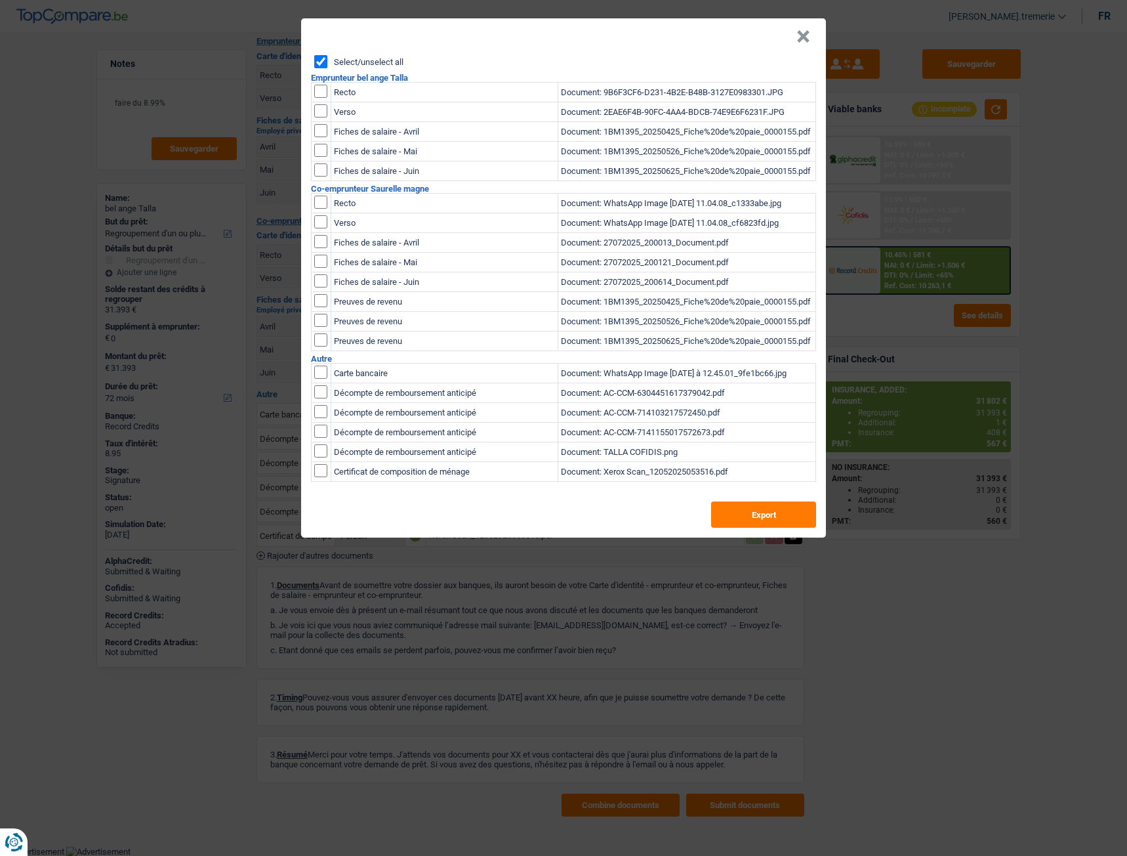
checkbox input "false"
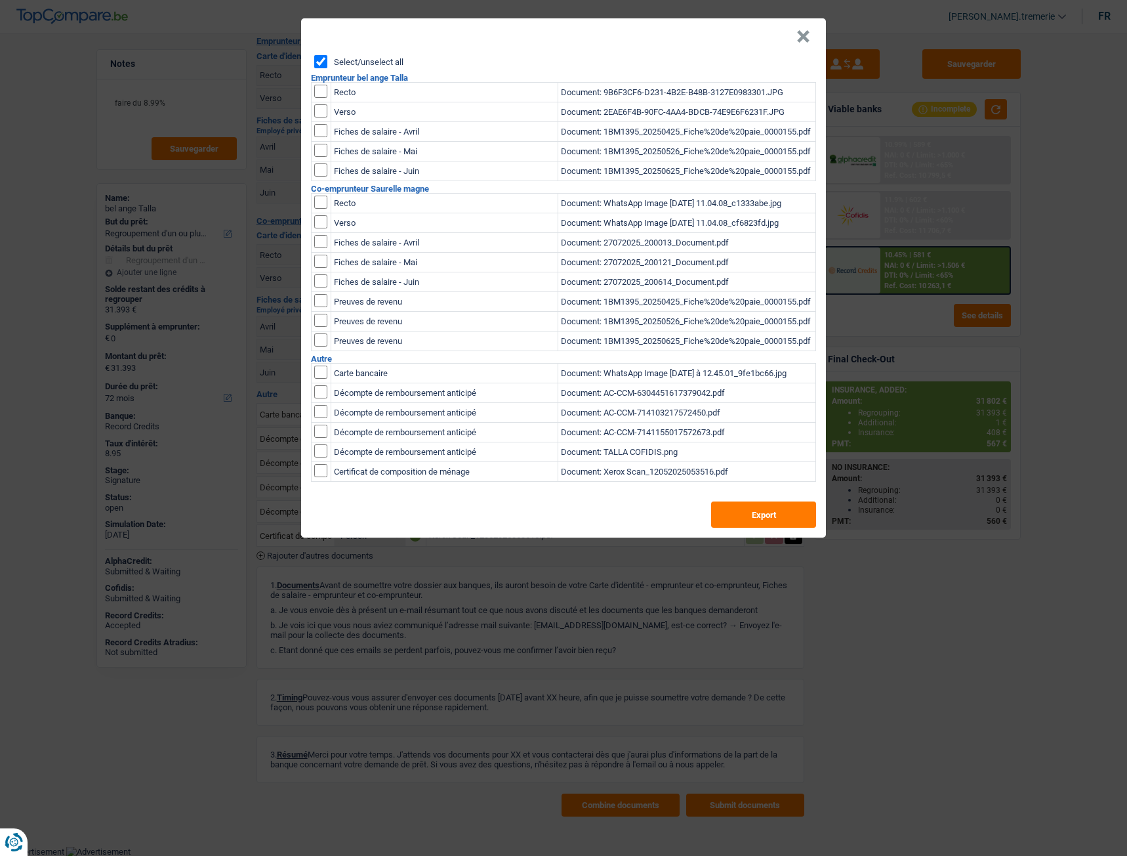
checkbox input "false"
click at [323, 97] on input "checkbox" at bounding box center [320, 91] width 13 height 13
checkbox input "true"
click at [324, 98] on input "checkbox" at bounding box center [320, 91] width 13 height 13
checkbox input "true"
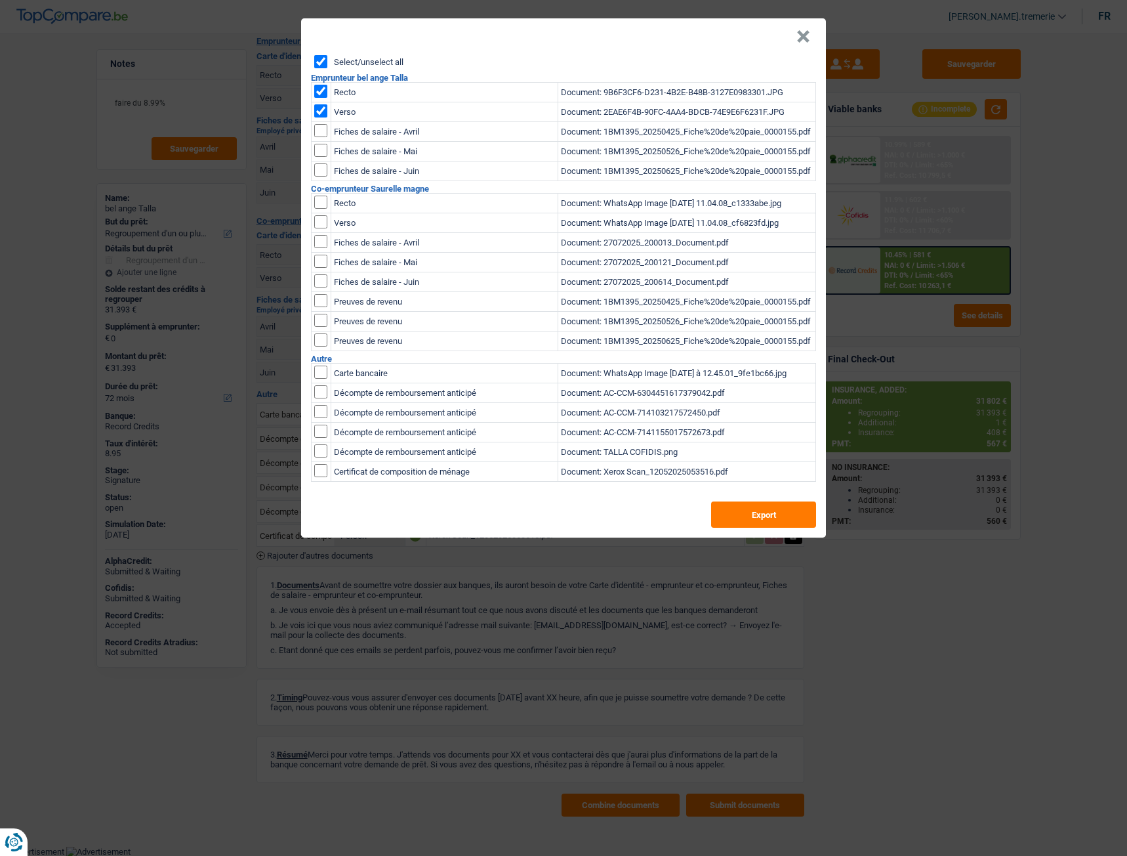
click at [324, 64] on input "Select/unselect all" at bounding box center [320, 61] width 13 height 13
checkbox input "true"
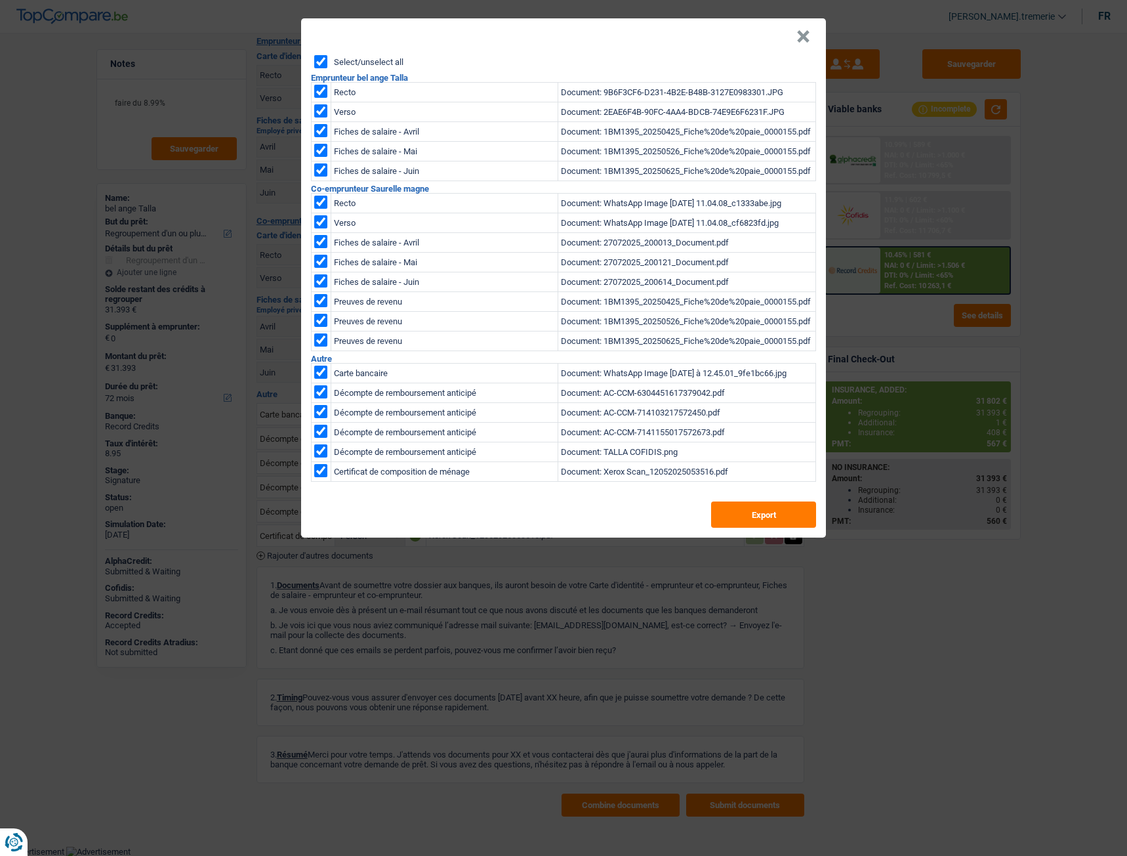
checkbox input "true"
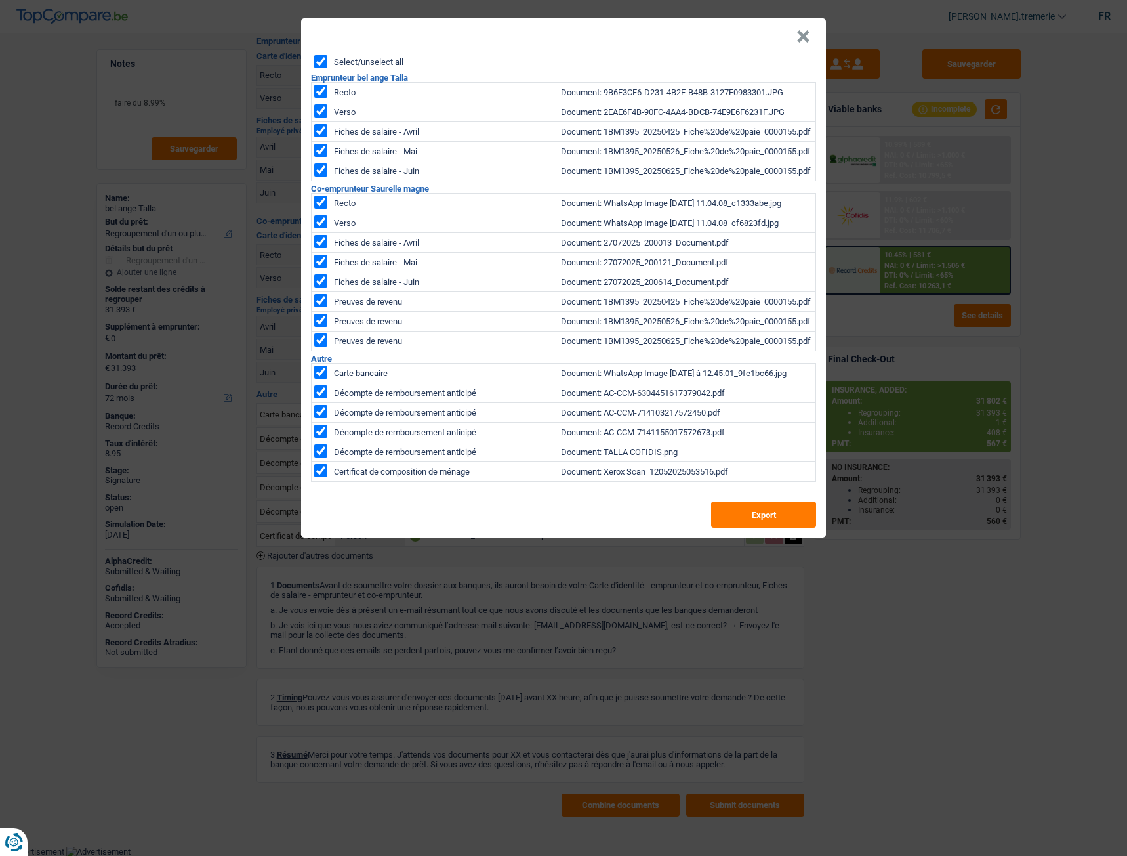
checkbox input "true"
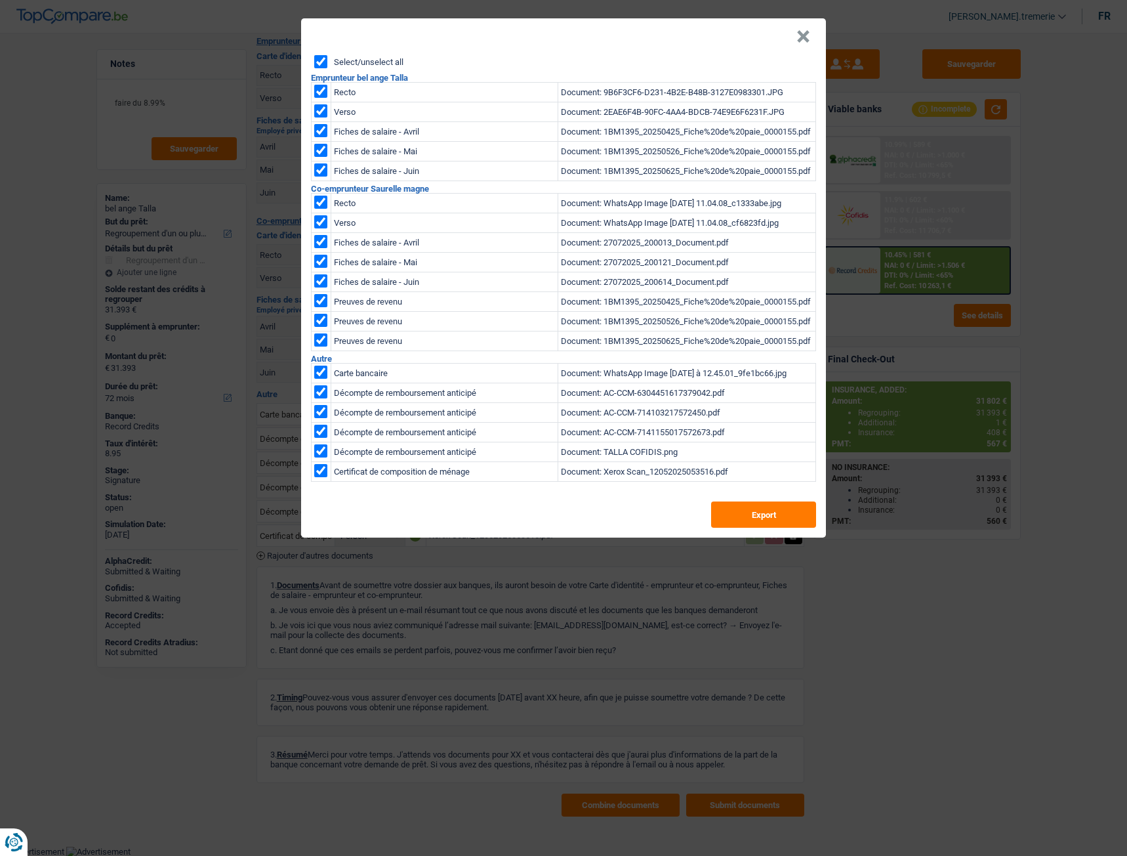
checkbox input "true"
click at [323, 64] on input "Select/unselect all" at bounding box center [320, 61] width 13 height 13
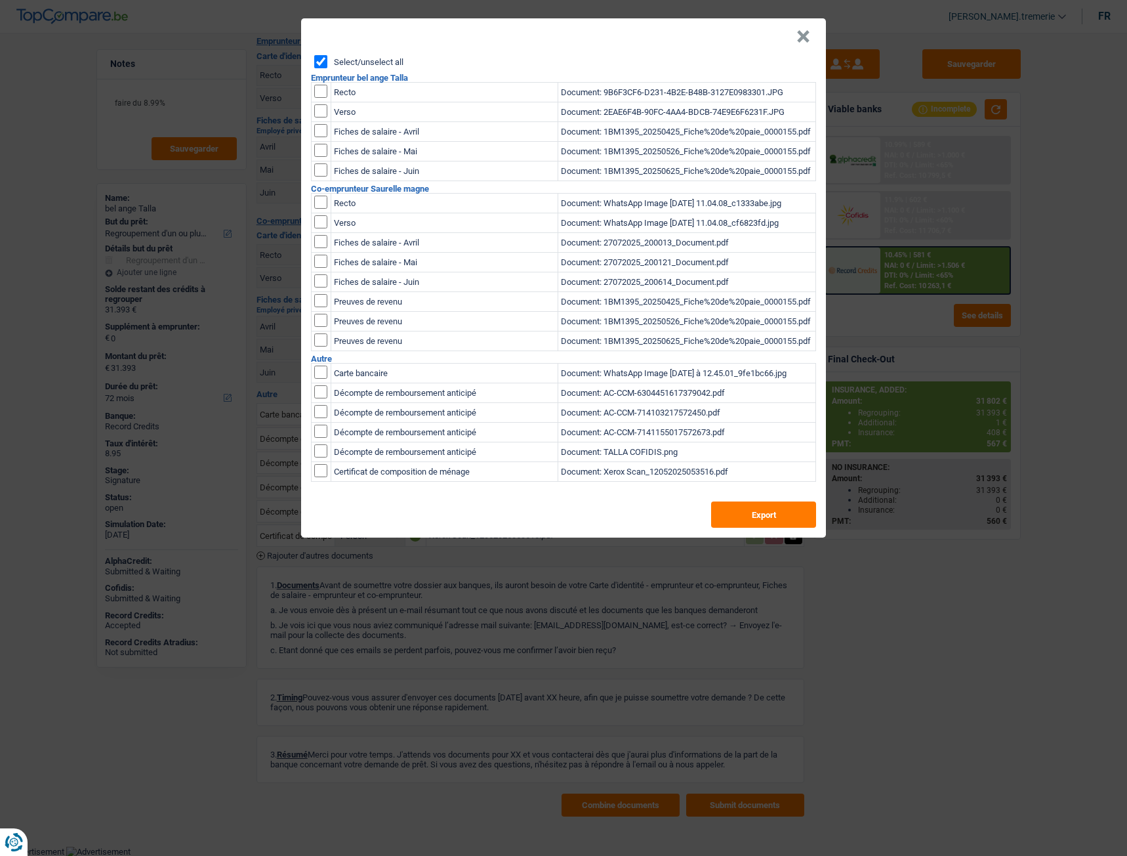
checkbox input "false"
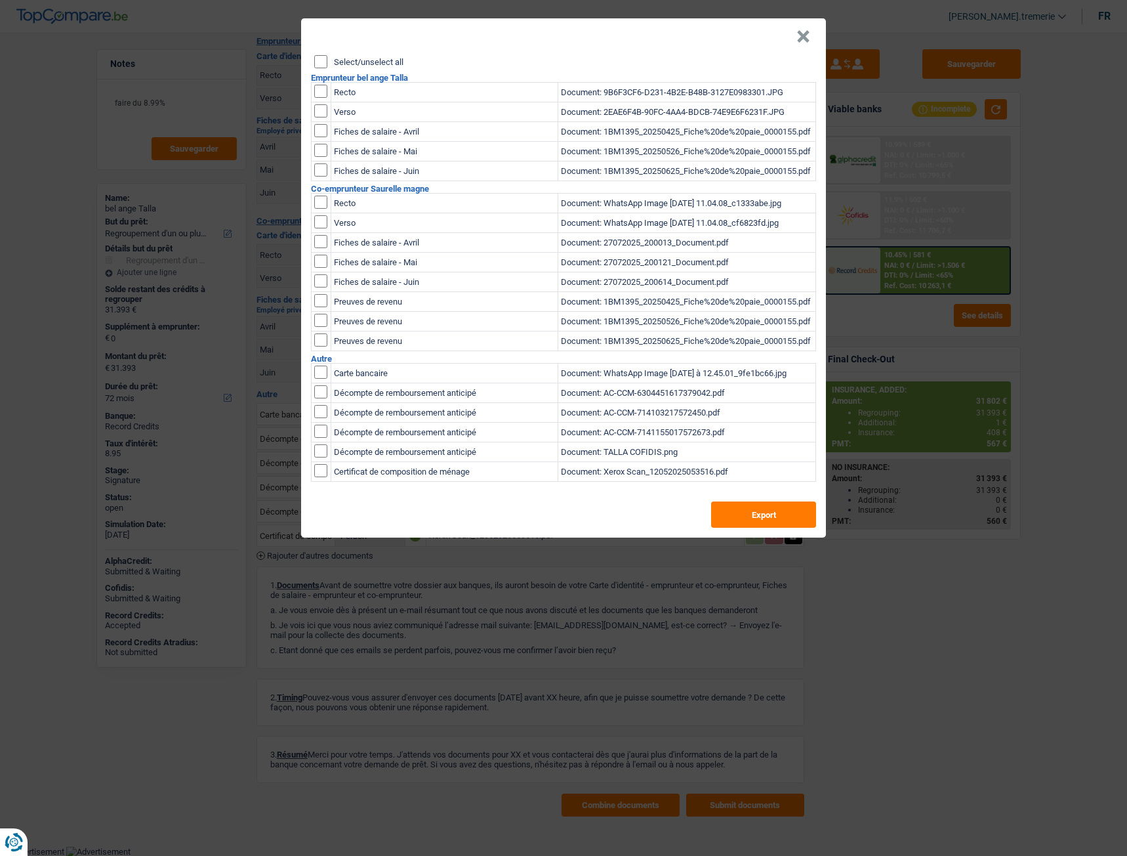
checkbox input "false"
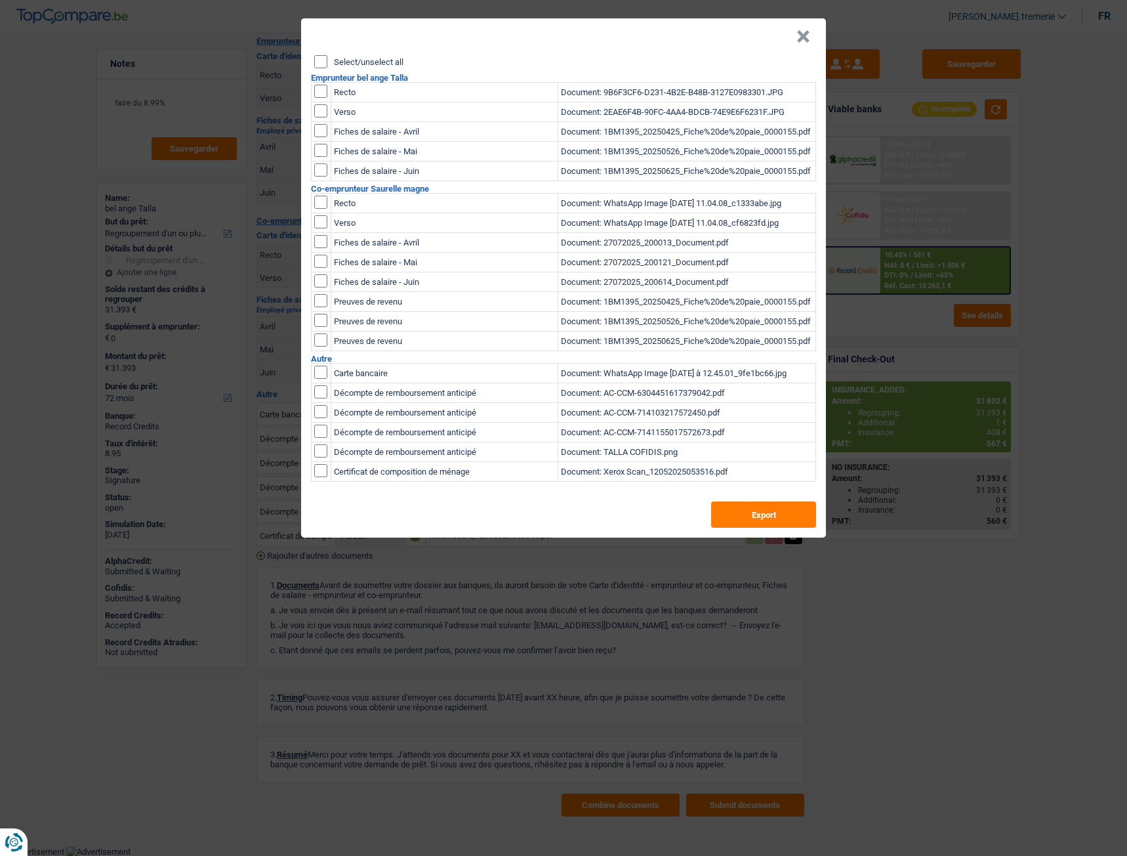
checkbox input "false"
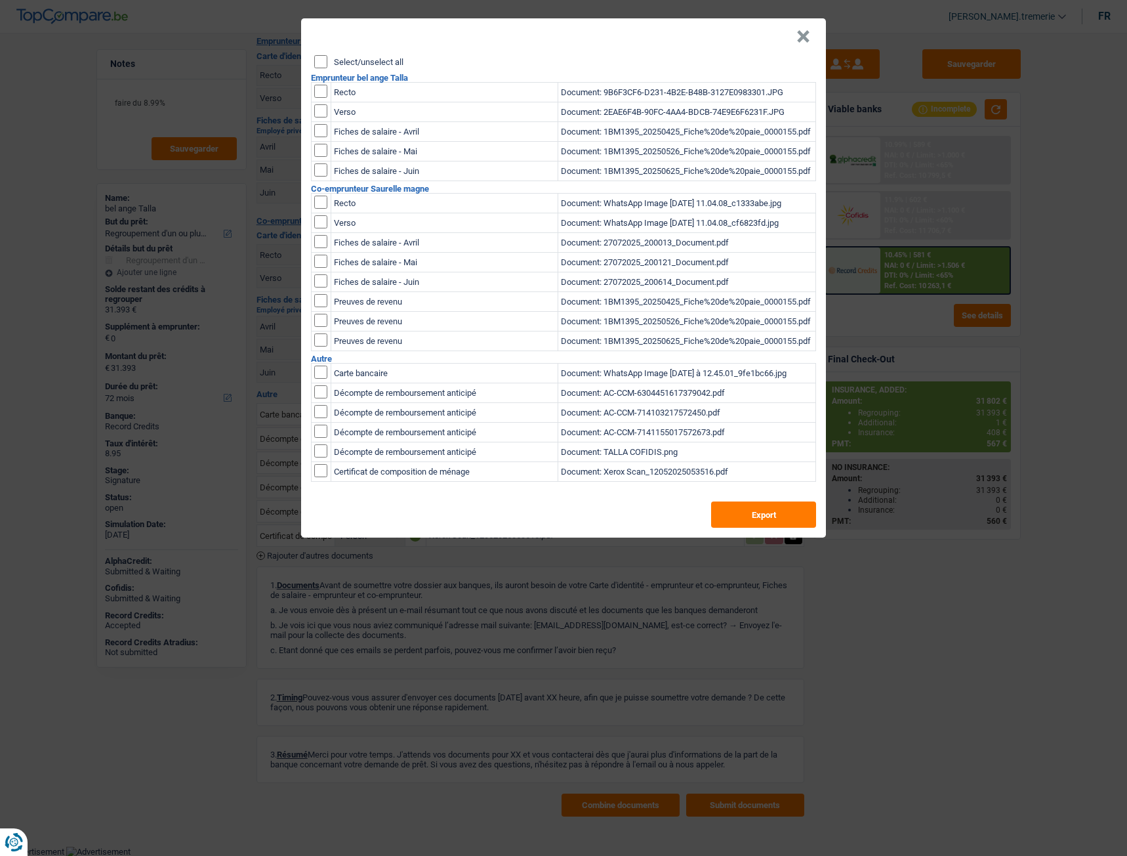
checkbox input "false"
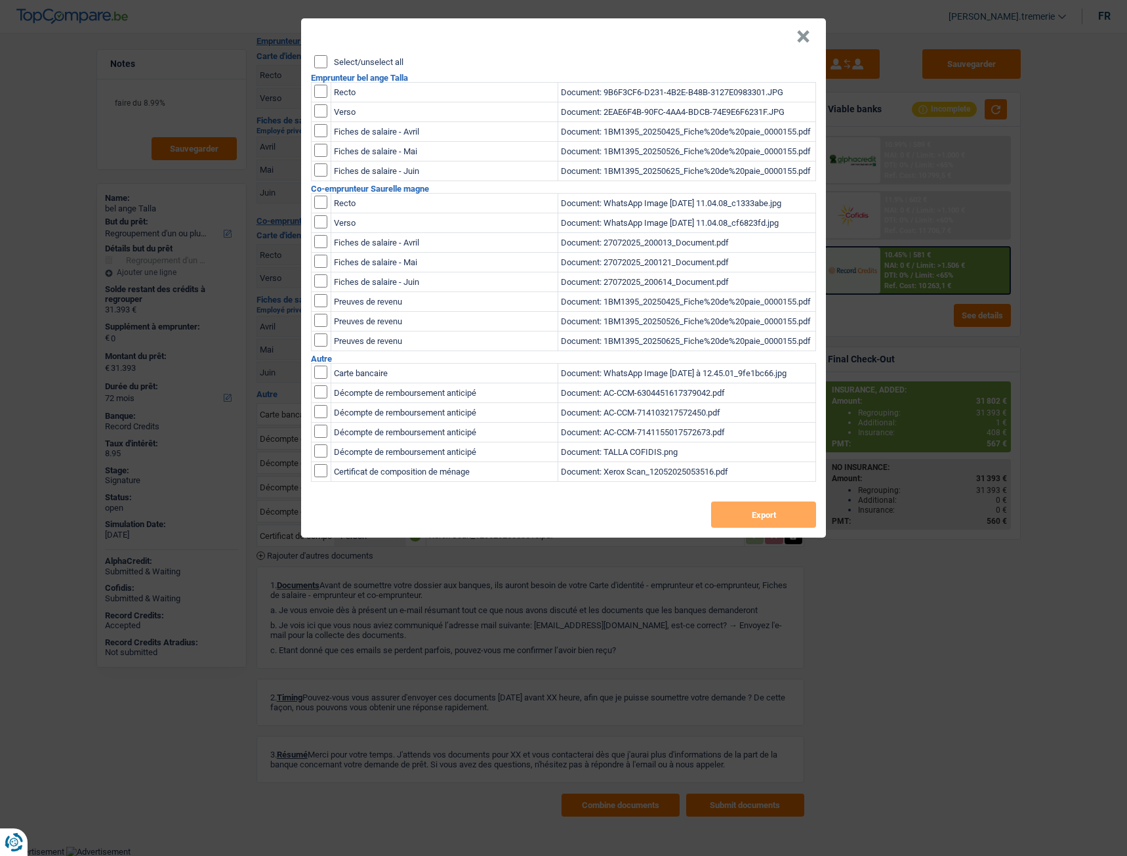
click at [320, 89] on input "checkbox" at bounding box center [320, 91] width 13 height 13
checkbox input "true"
click at [326, 98] on input "checkbox" at bounding box center [320, 91] width 13 height 13
checkbox input "true"
click at [757, 478] on button "Export" at bounding box center [763, 514] width 105 height 26
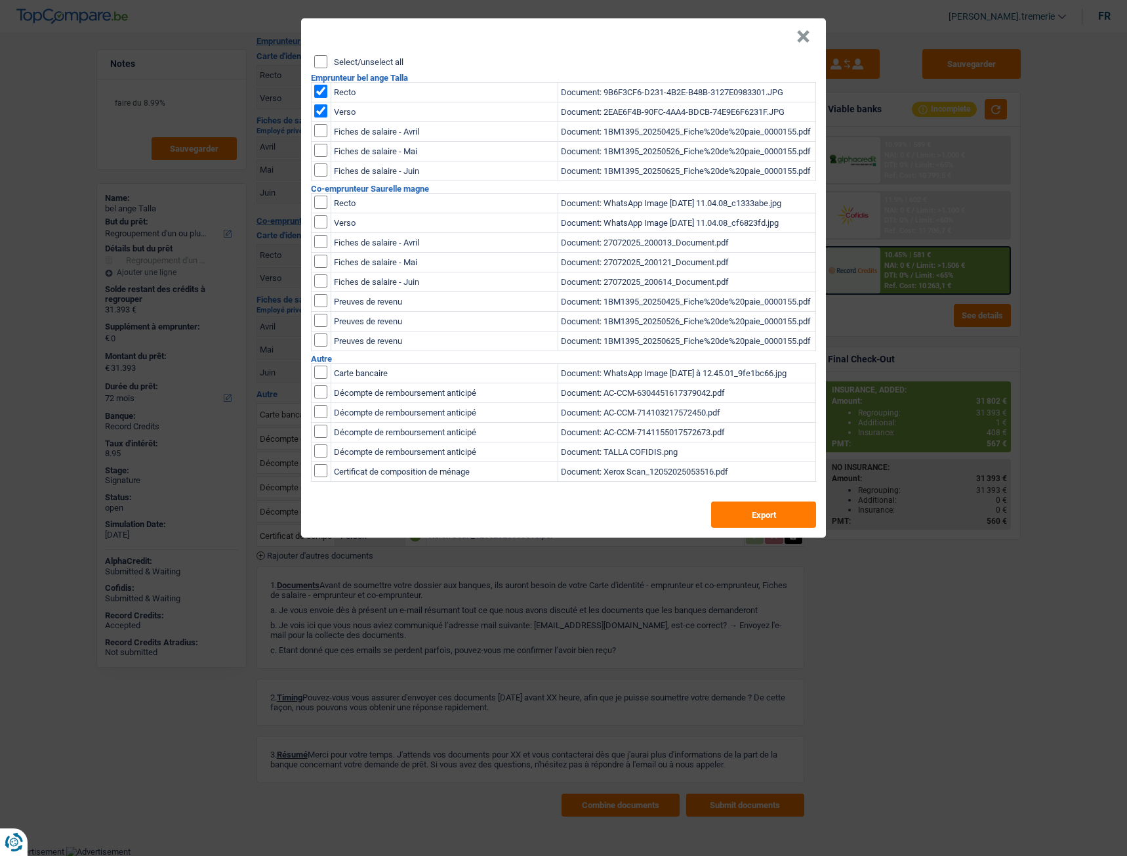
click at [321, 91] on input "checkbox" at bounding box center [320, 91] width 13 height 13
checkbox input "false"
click at [321, 98] on input "checkbox" at bounding box center [320, 91] width 13 height 13
checkbox input "false"
click at [320, 206] on input "checkbox" at bounding box center [320, 202] width 13 height 13
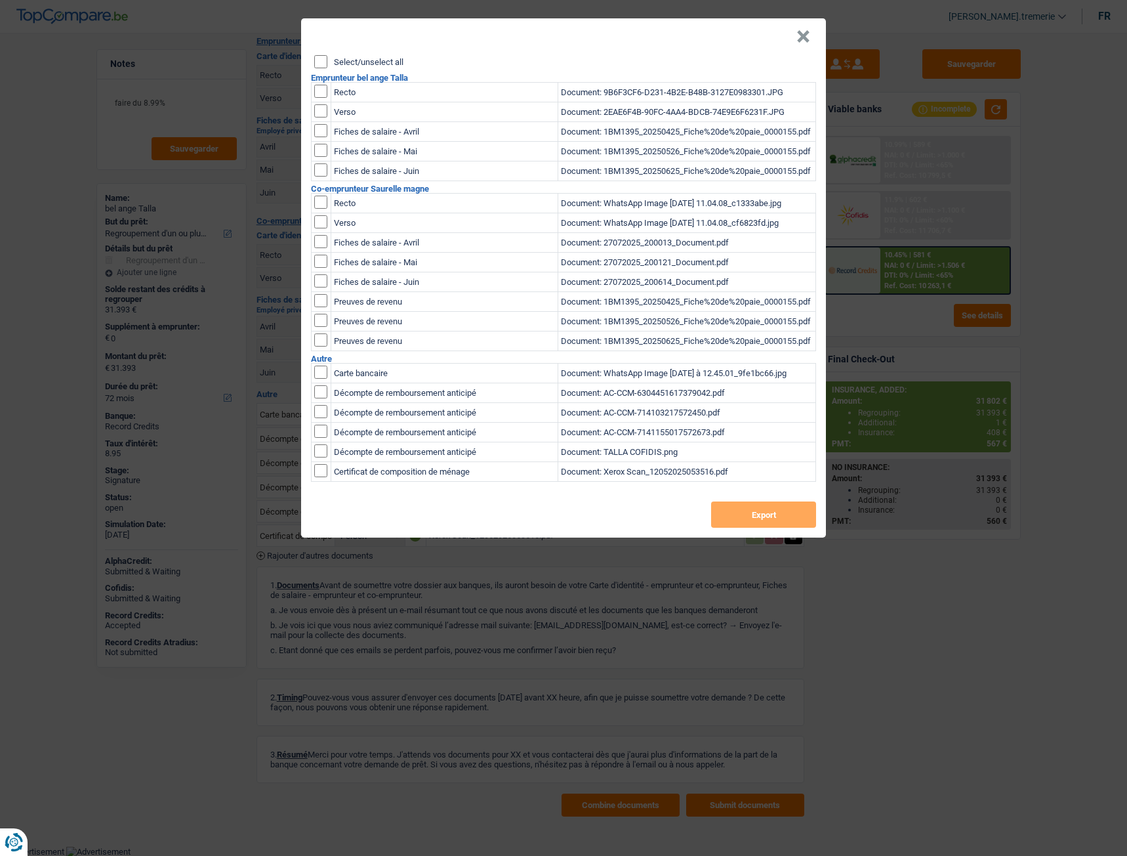
checkbox input "true"
click at [324, 209] on input "checkbox" at bounding box center [320, 202] width 13 height 13
checkbox input "true"
click at [751, 478] on button "Export" at bounding box center [763, 514] width 105 height 26
click at [800, 35] on button "×" at bounding box center [804, 36] width 14 height 13
